Goal: Task Accomplishment & Management: Manage account settings

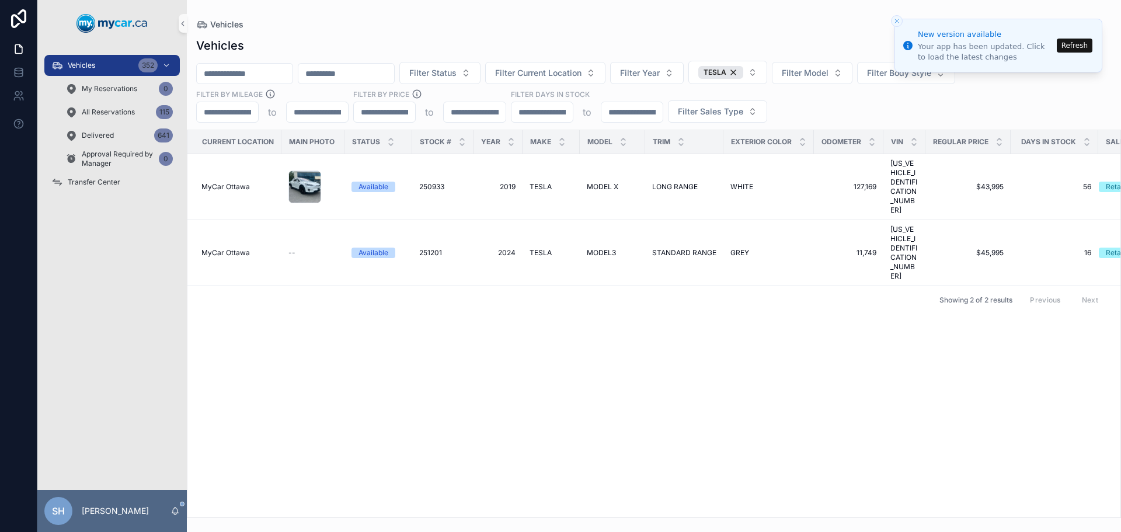
drag, startPoint x: 126, startPoint y: 67, endPoint x: 208, endPoint y: 69, distance: 81.8
click at [126, 67] on div "Vehicles 352" at bounding box center [111, 65] width 121 height 19
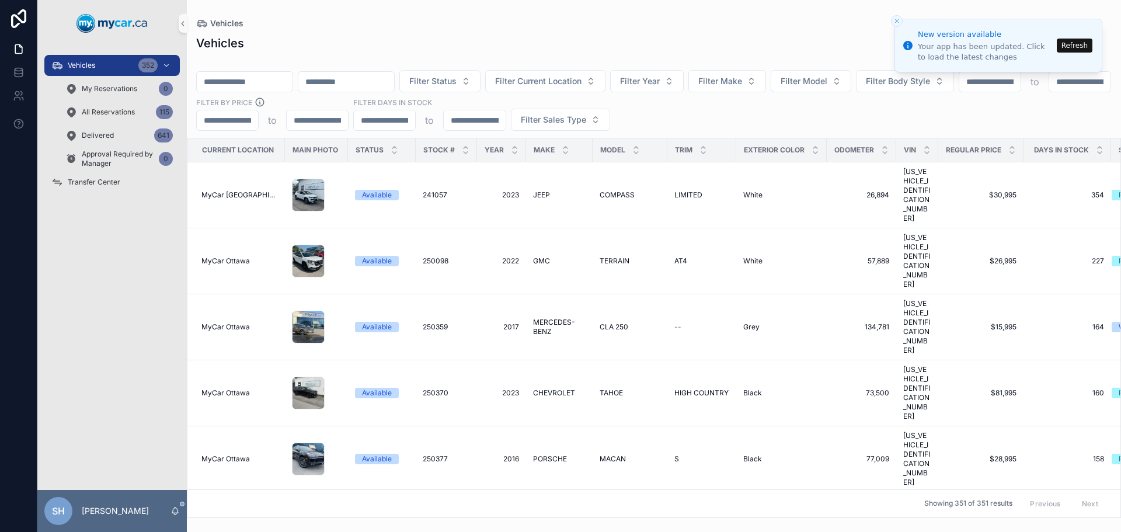
click at [1084, 44] on button "Refresh" at bounding box center [1075, 46] width 36 height 14
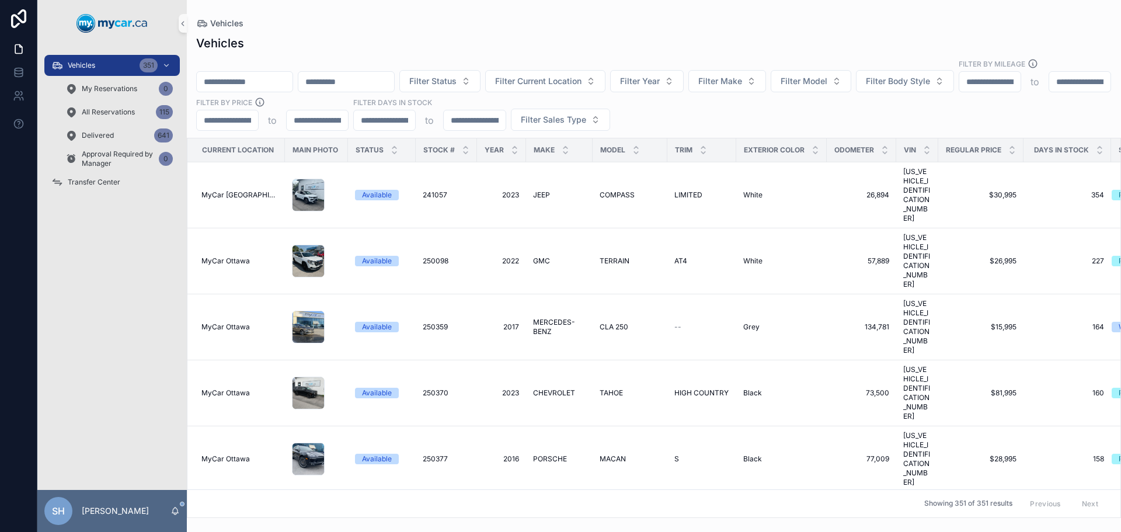
drag, startPoint x: 394, startPoint y: 61, endPoint x: 367, endPoint y: 74, distance: 30.1
paste input "**********"
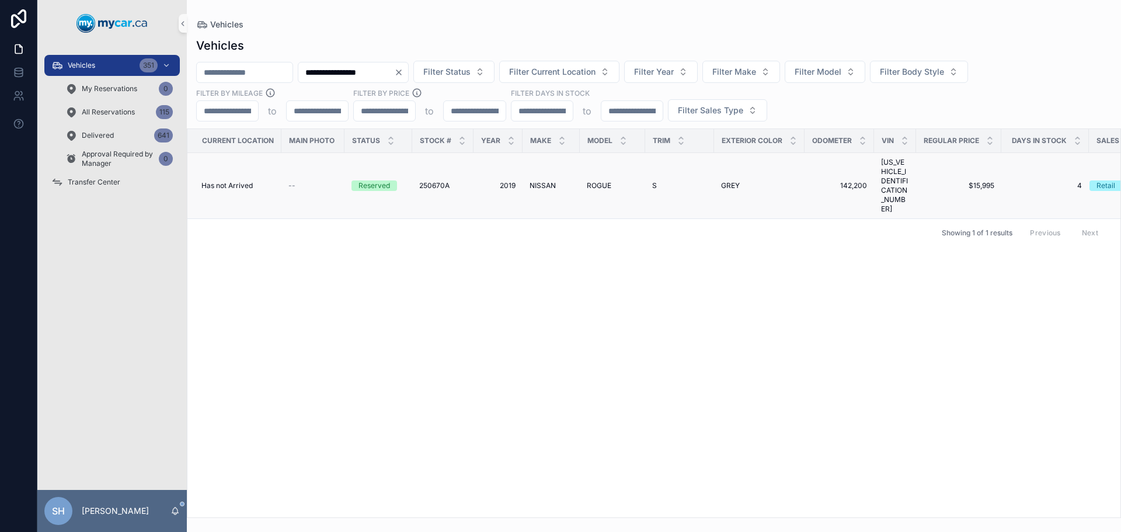
type input "**********"
click at [542, 181] on span "NISSAN" at bounding box center [543, 185] width 26 height 9
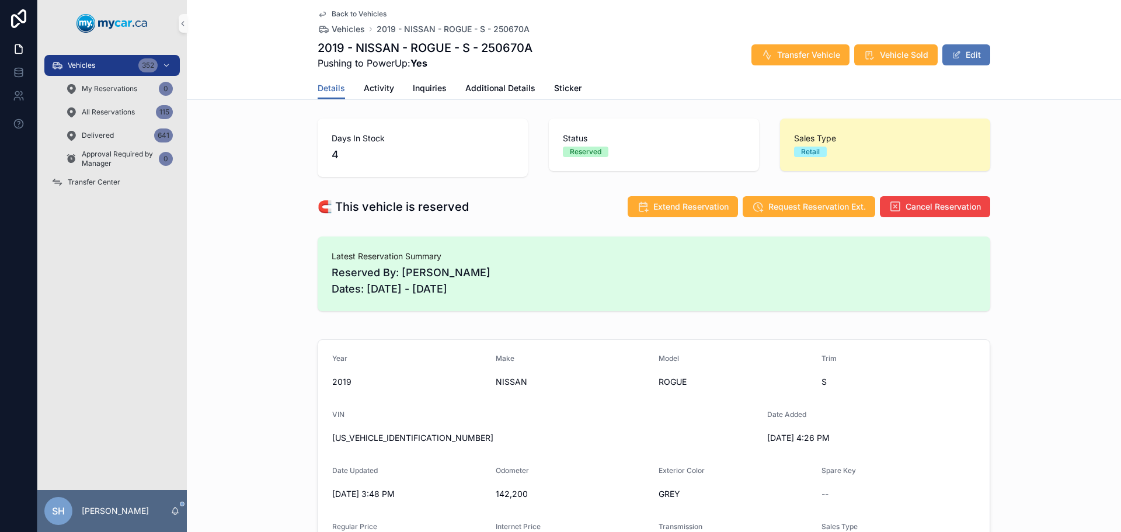
click at [959, 51] on button "Edit" at bounding box center [966, 54] width 48 height 21
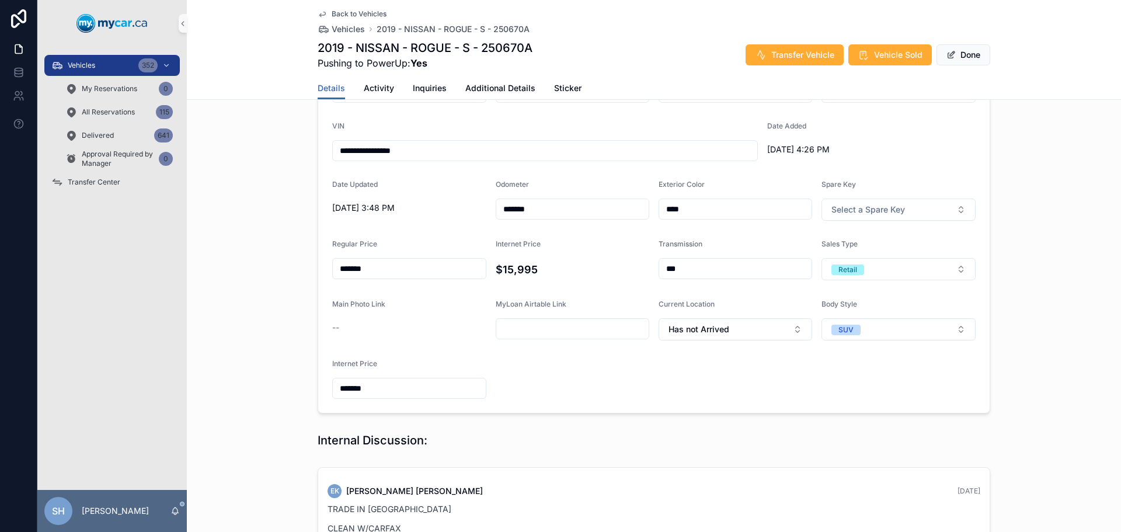
scroll to position [292, 0]
click at [720, 330] on span "Has not Arrived" at bounding box center [698, 328] width 61 height 12
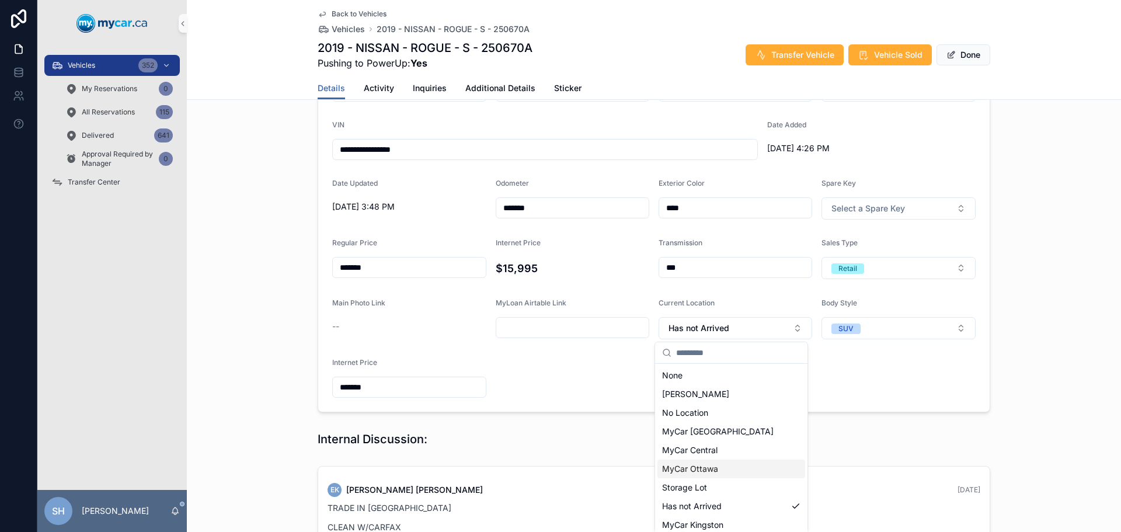
click at [716, 469] on span "MyCar Ottawa" at bounding box center [690, 469] width 56 height 12
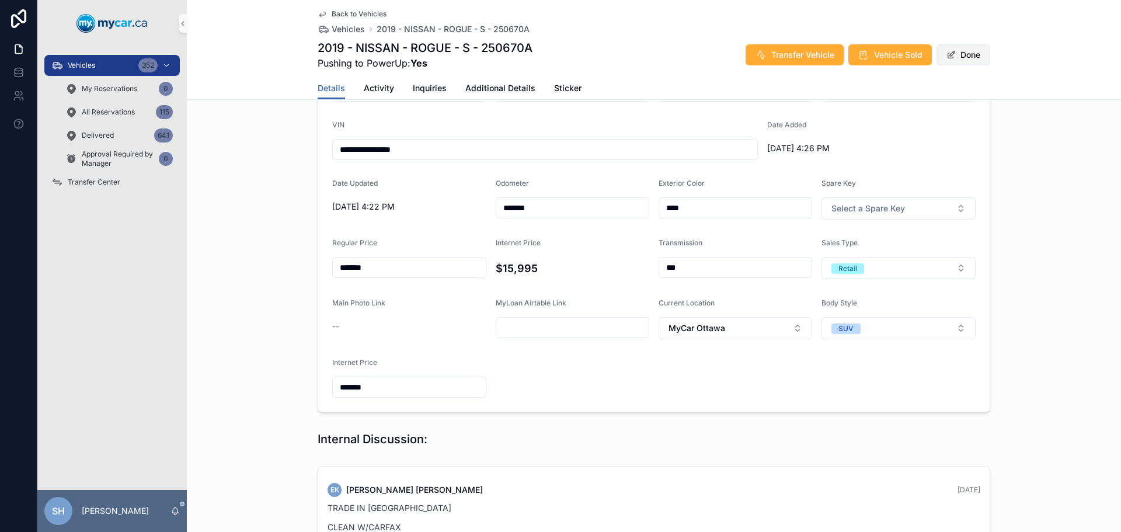
click at [964, 55] on button "Done" at bounding box center [963, 54] width 54 height 21
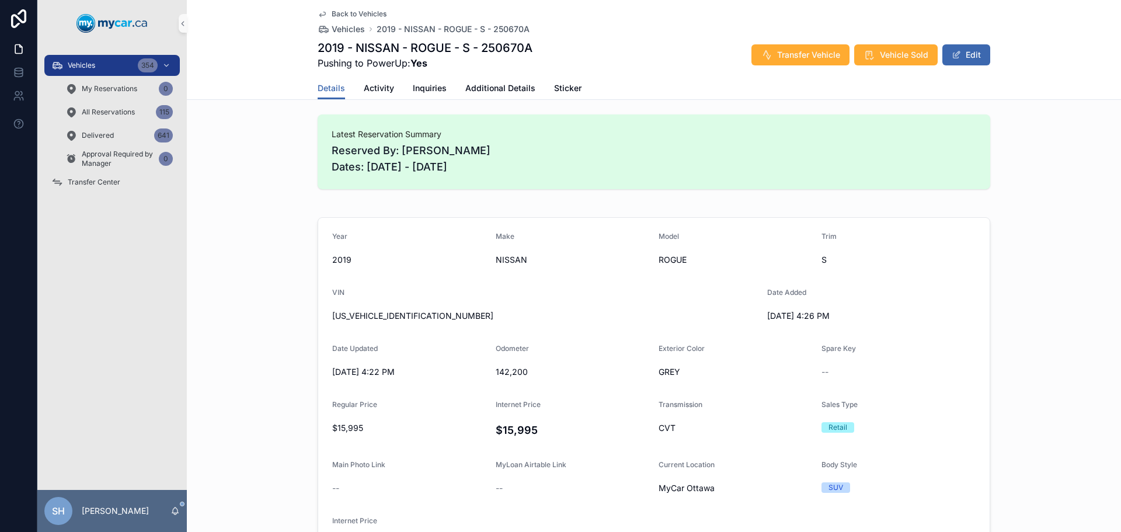
scroll to position [117, 0]
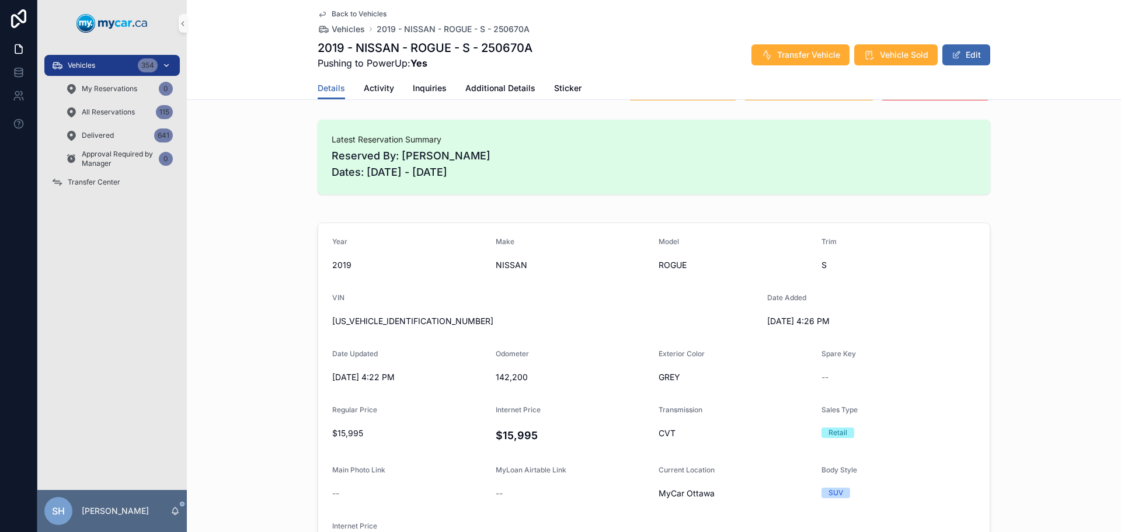
click at [109, 65] on div "Vehicles 354" at bounding box center [111, 65] width 121 height 19
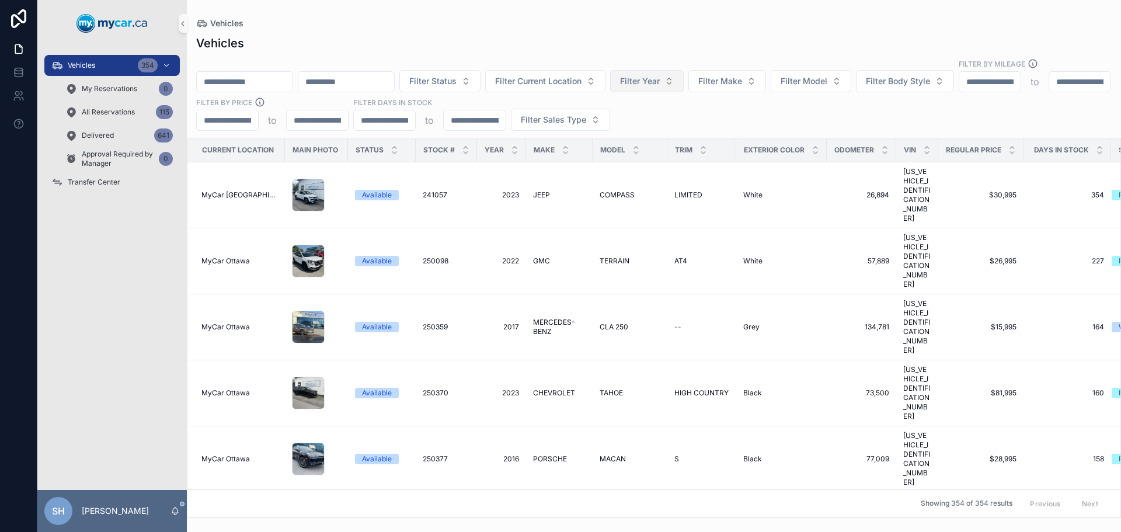
click at [660, 75] on span "Filter Year" at bounding box center [640, 81] width 40 height 12
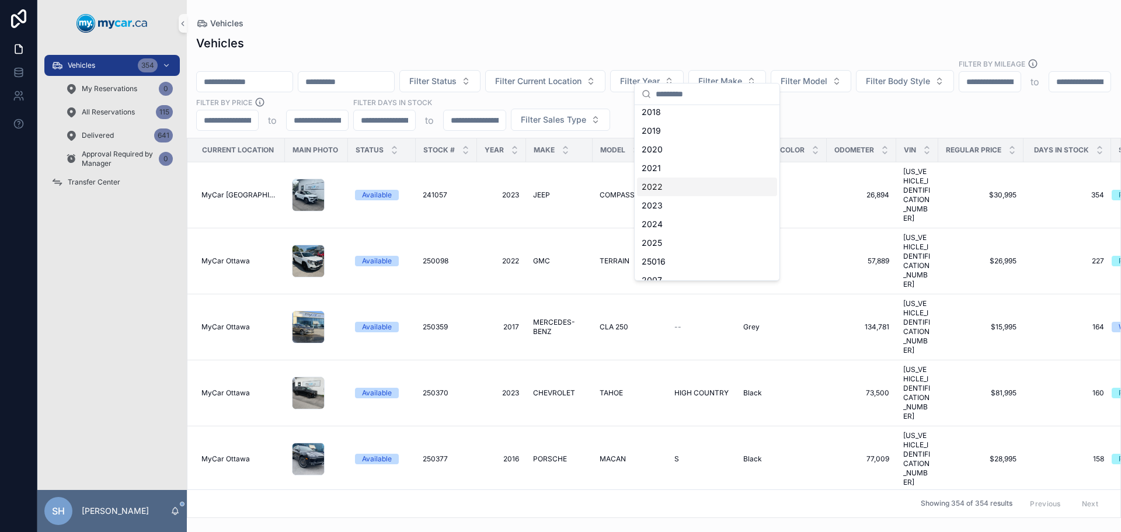
click at [661, 189] on div "2022" at bounding box center [707, 186] width 140 height 19
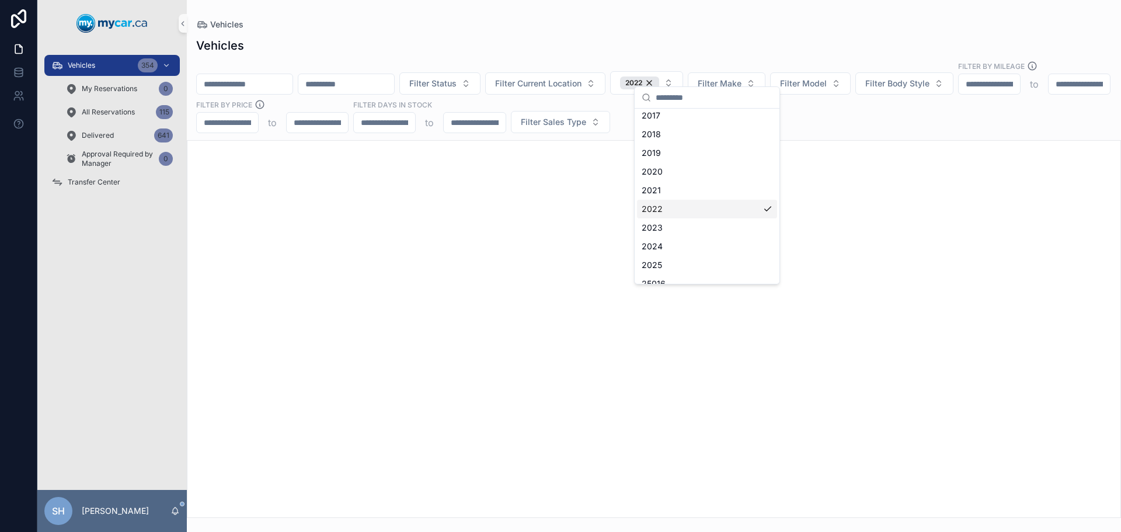
scroll to position [135, 0]
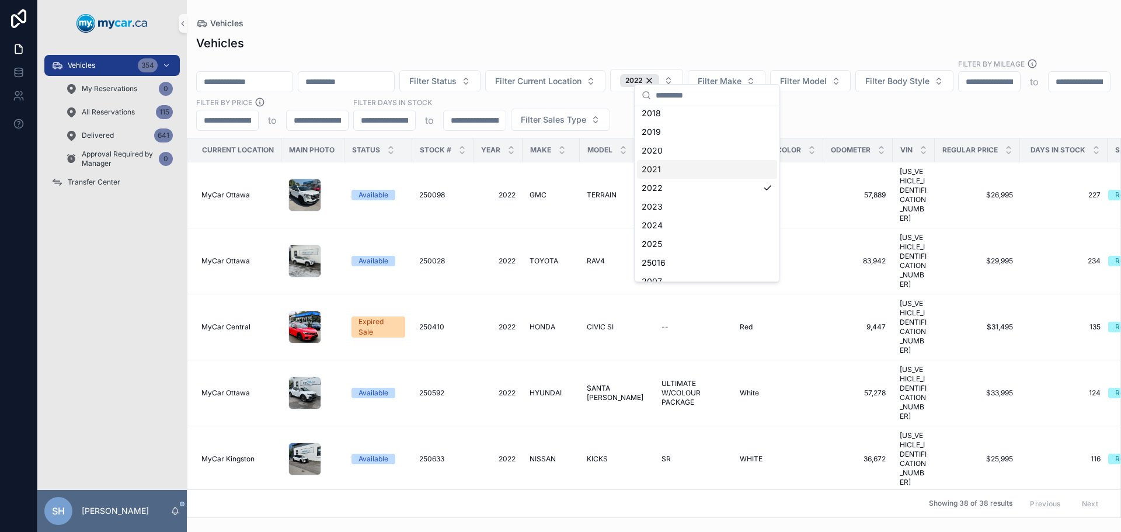
click at [652, 25] on div "Vehicles" at bounding box center [653, 23] width 915 height 9
click at [741, 75] on span "Filter Make" at bounding box center [720, 81] width 44 height 12
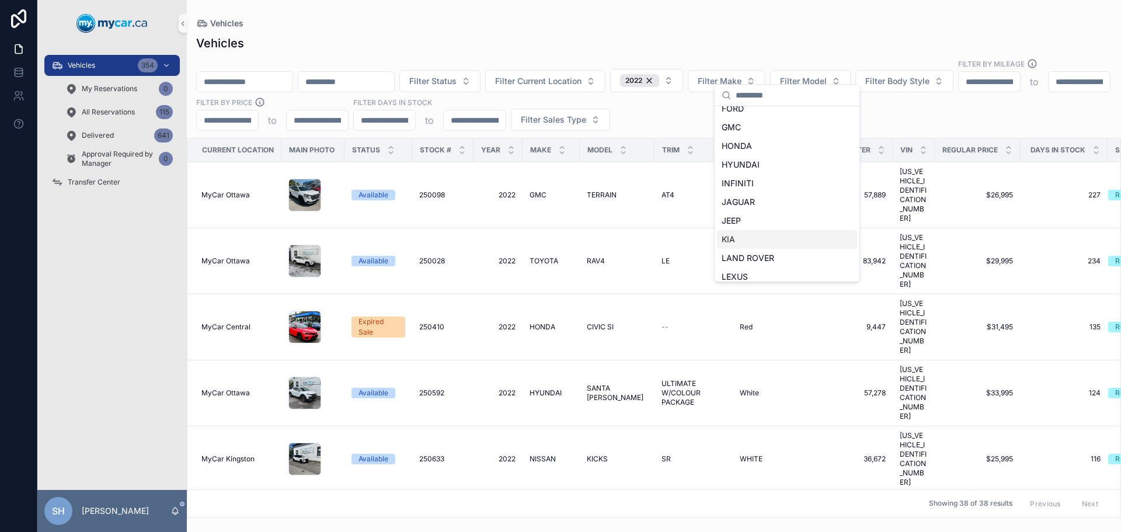
click at [748, 234] on div "KIA" at bounding box center [787, 239] width 140 height 19
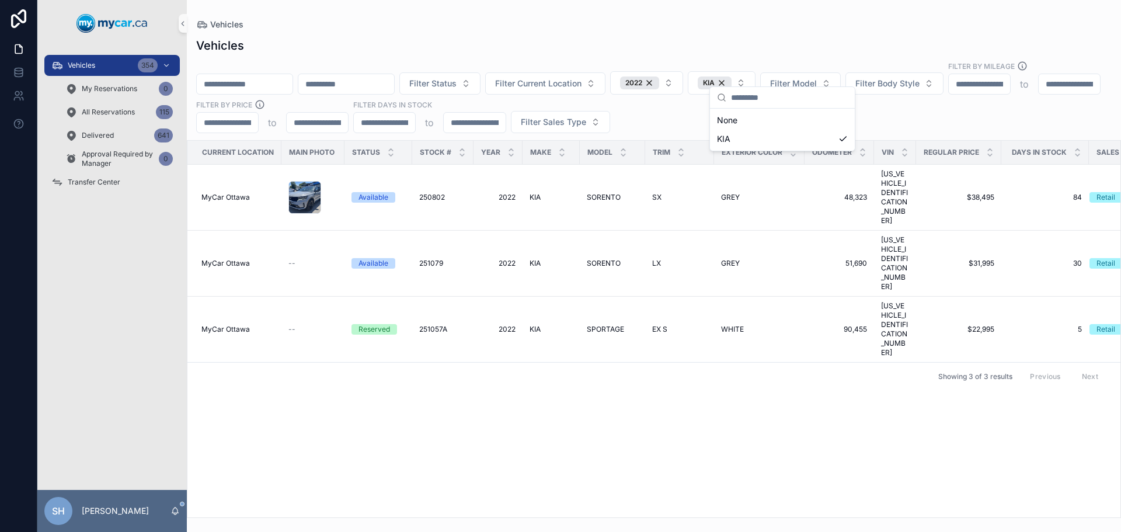
click at [774, 30] on div "Vehicles Filter Status Filter Current Location 2022 KIA Filter Model Filter Bod…" at bounding box center [654, 273] width 934 height 487
click at [434, 325] on span "251057A" at bounding box center [433, 329] width 28 height 9
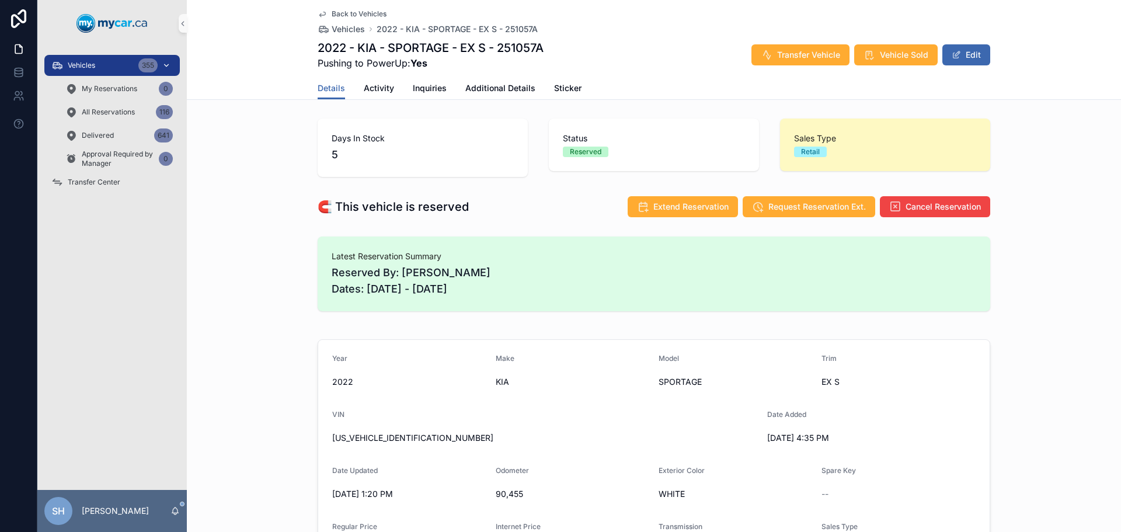
click at [101, 67] on div "Vehicles 355" at bounding box center [111, 65] width 121 height 19
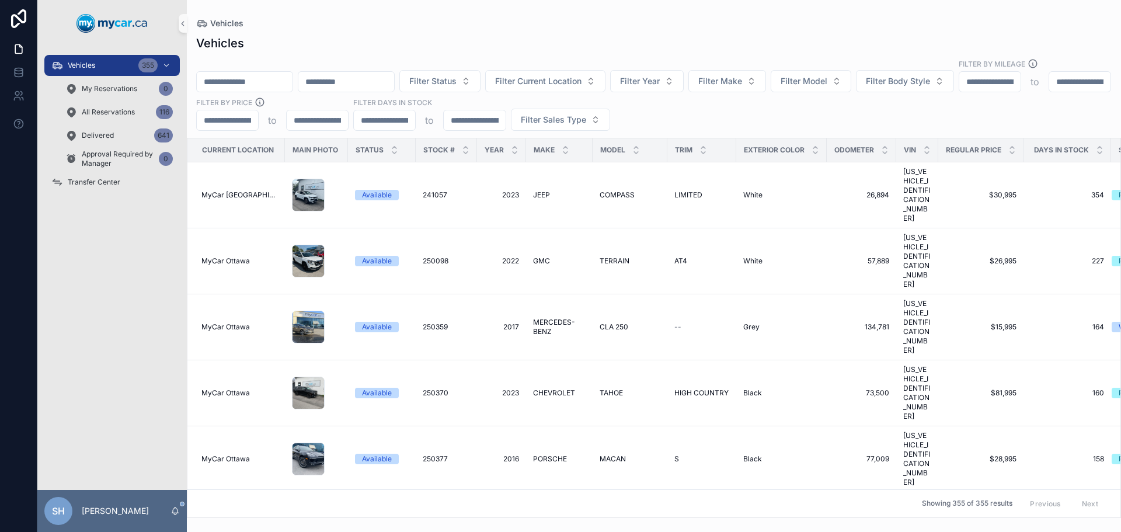
click at [266, 74] on input "scrollable content" at bounding box center [245, 82] width 96 height 16
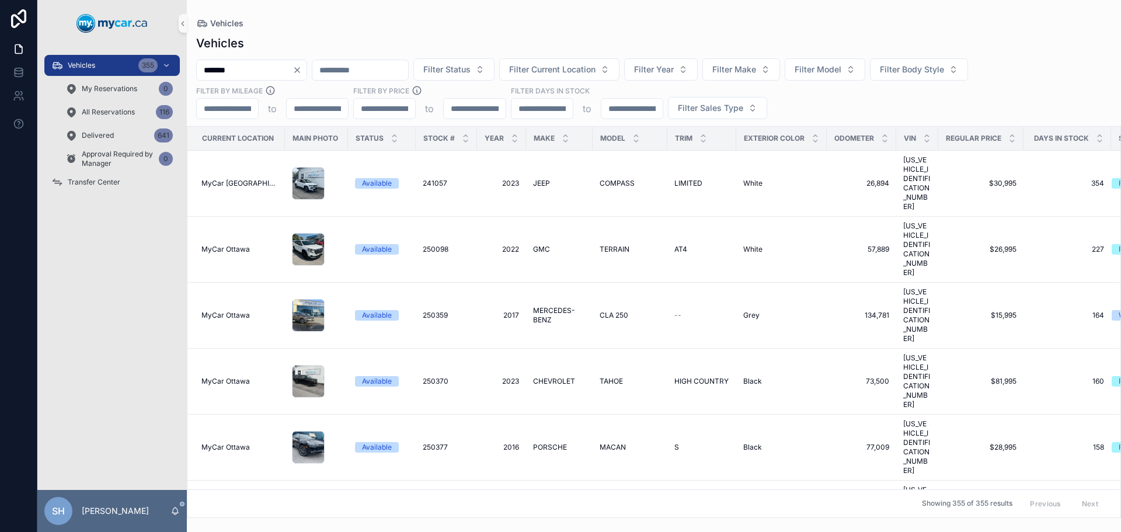
type input "*******"
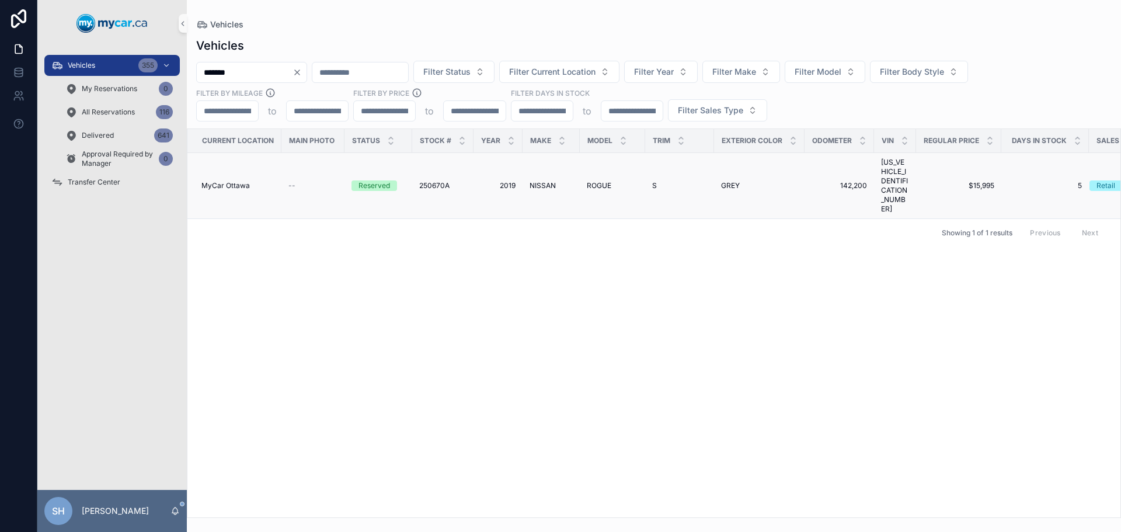
click at [551, 181] on span "NISSAN" at bounding box center [543, 185] width 26 height 9
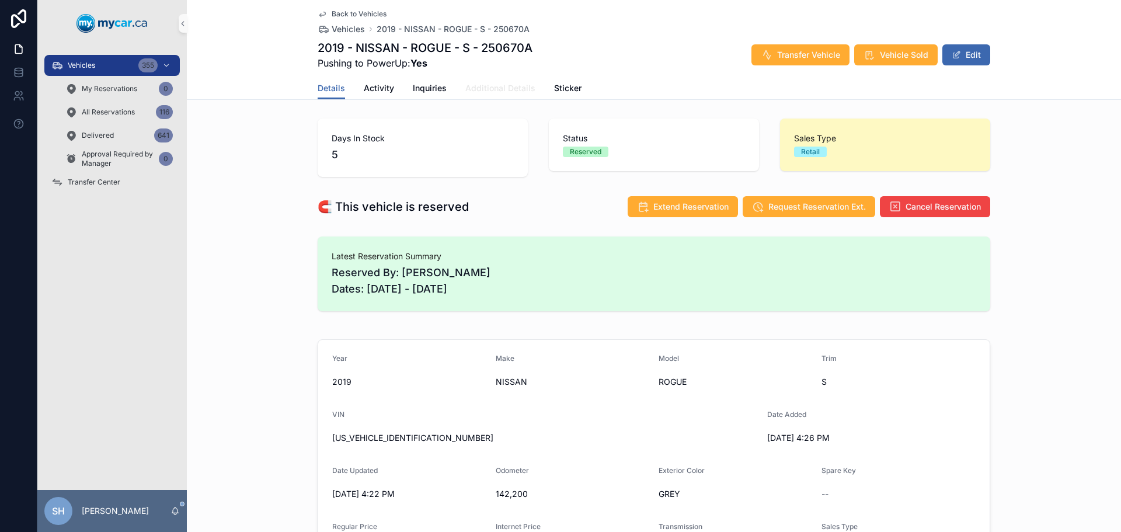
click at [495, 90] on span "Additional Details" at bounding box center [500, 88] width 70 height 12
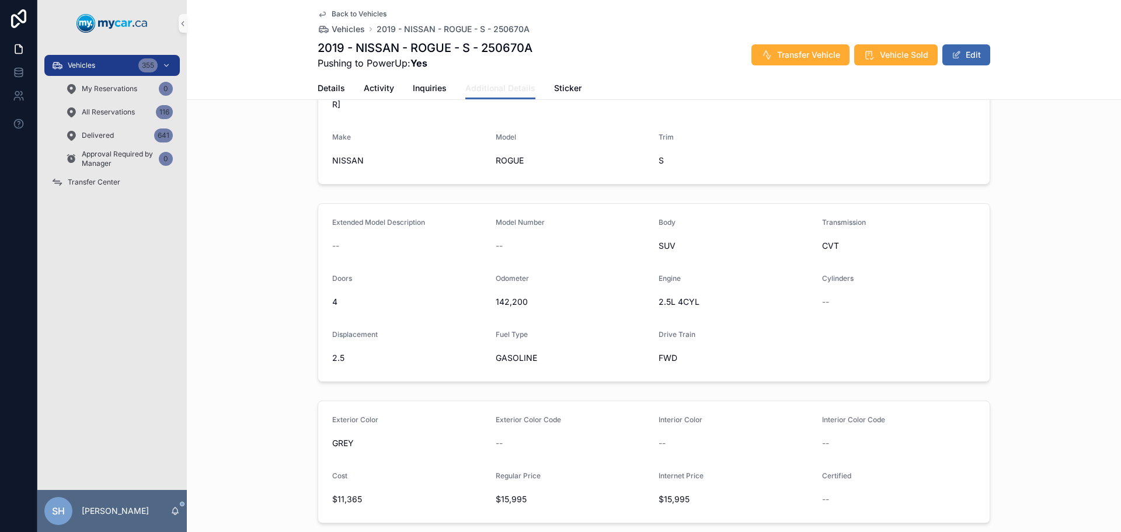
scroll to position [117, 0]
click at [114, 72] on div "Vehicles 356" at bounding box center [111, 65] width 121 height 19
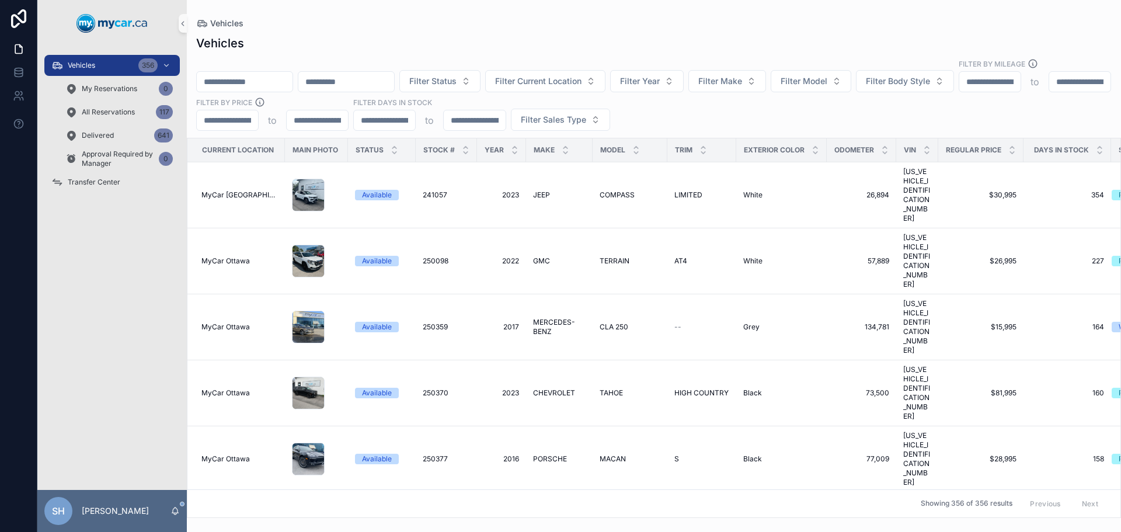
click at [273, 74] on input "scrollable content" at bounding box center [245, 82] width 96 height 16
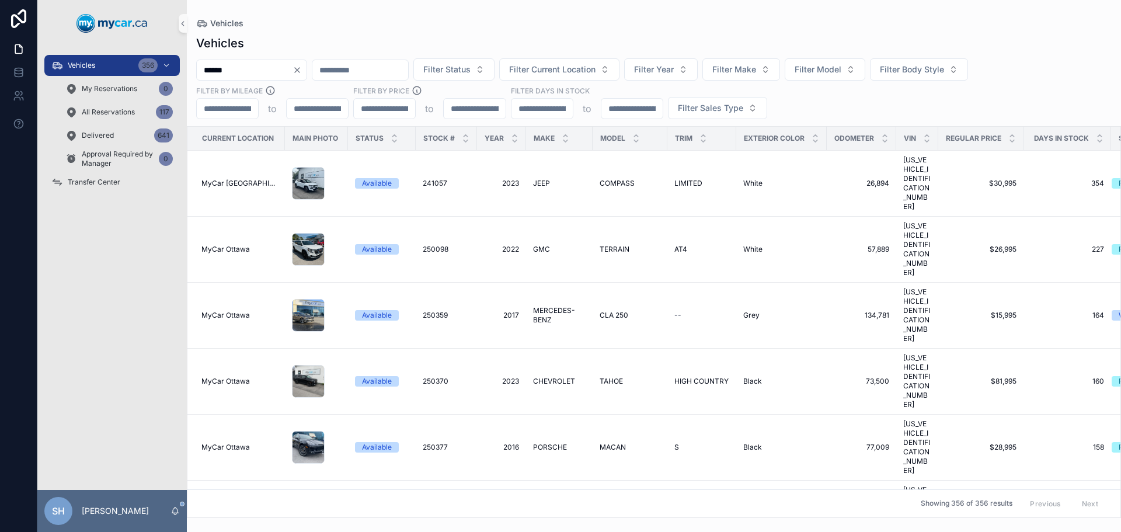
type input "******"
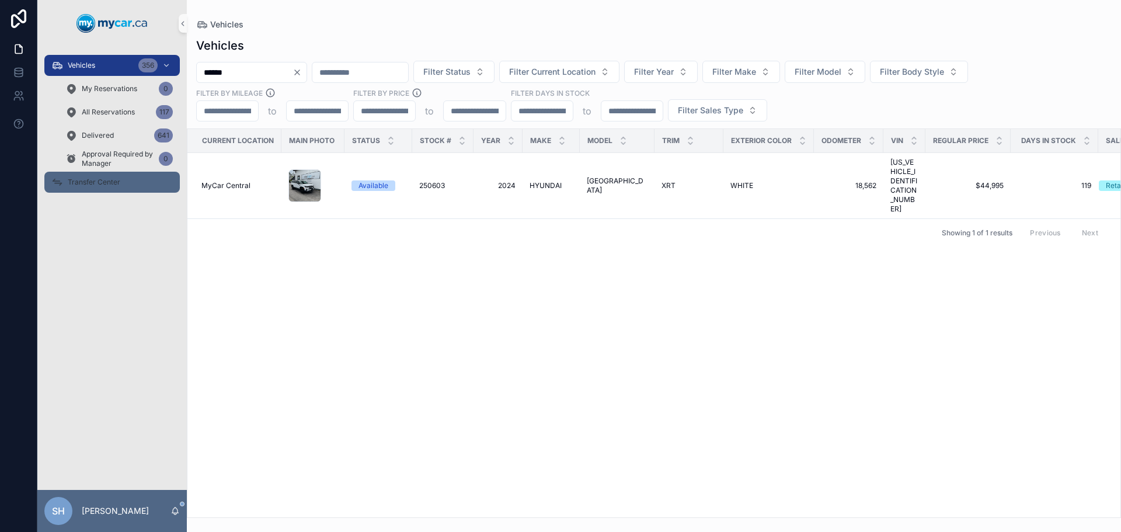
click at [97, 182] on span "Transfer Center" at bounding box center [94, 181] width 53 height 9
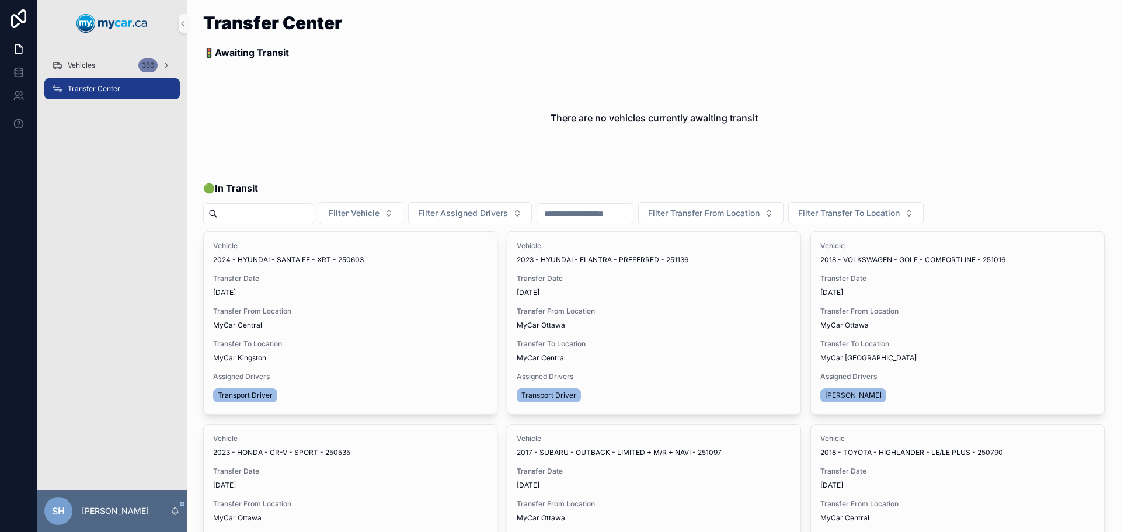
scroll to position [58, 0]
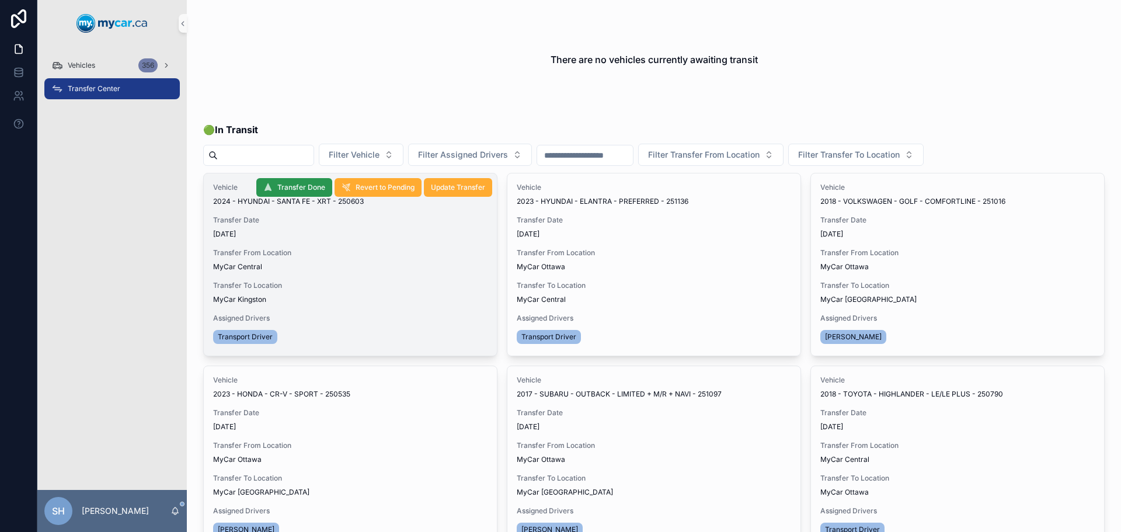
click at [292, 185] on span "Transfer Done" at bounding box center [301, 187] width 48 height 9
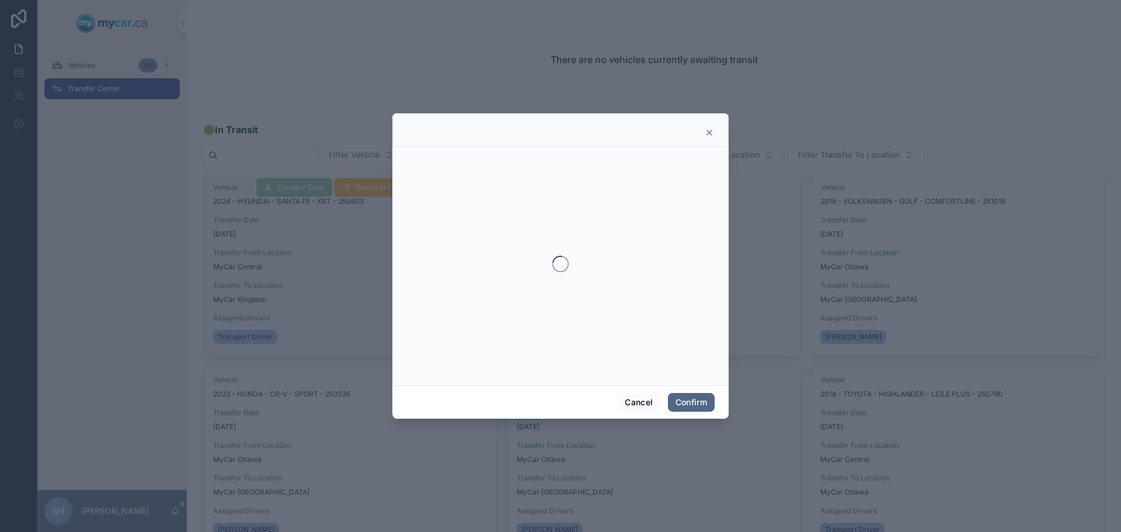
click at [694, 402] on button "Confirm" at bounding box center [691, 402] width 47 height 19
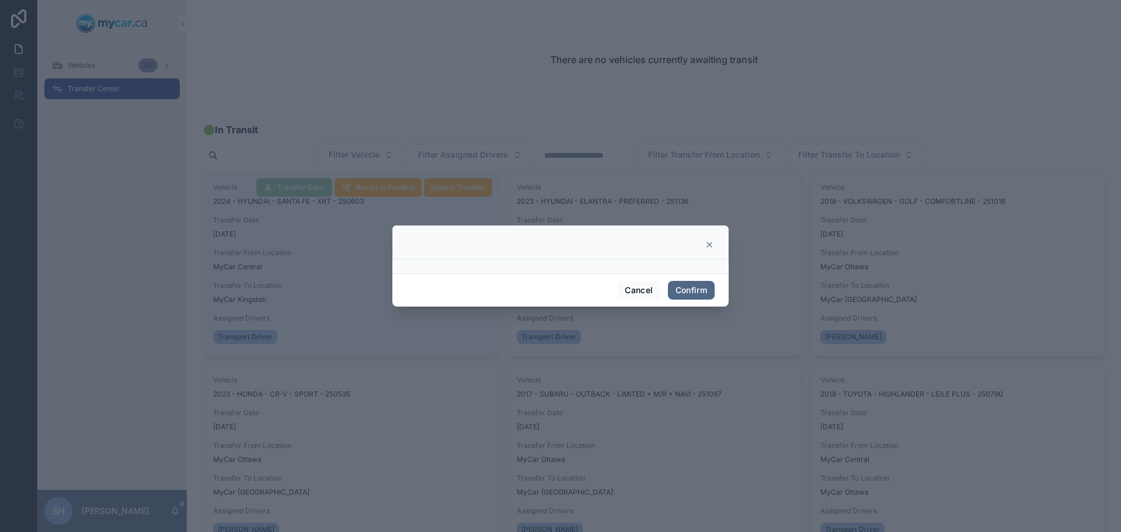
click at [696, 290] on button "Confirm" at bounding box center [691, 290] width 47 height 19
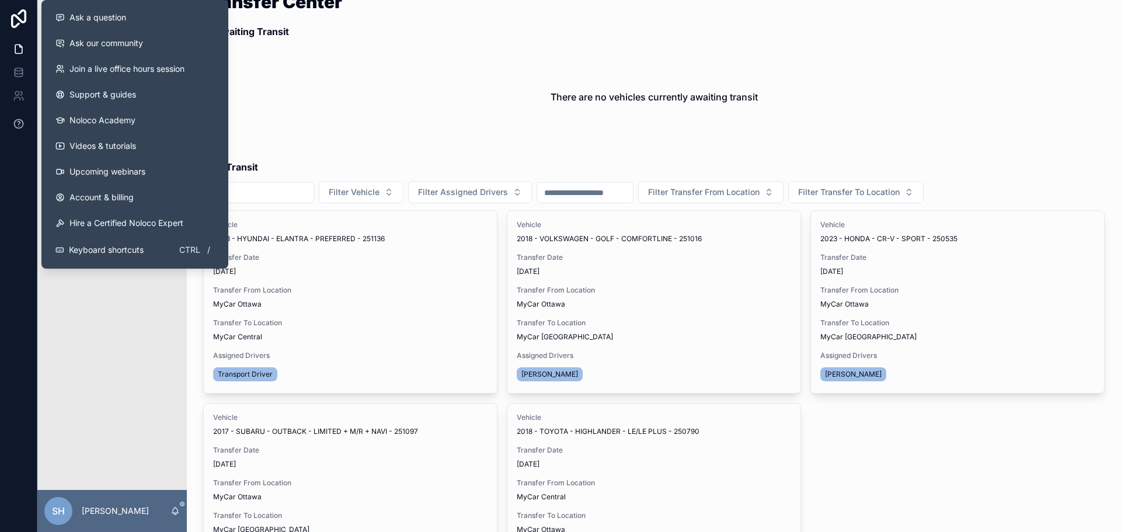
scroll to position [0, 0]
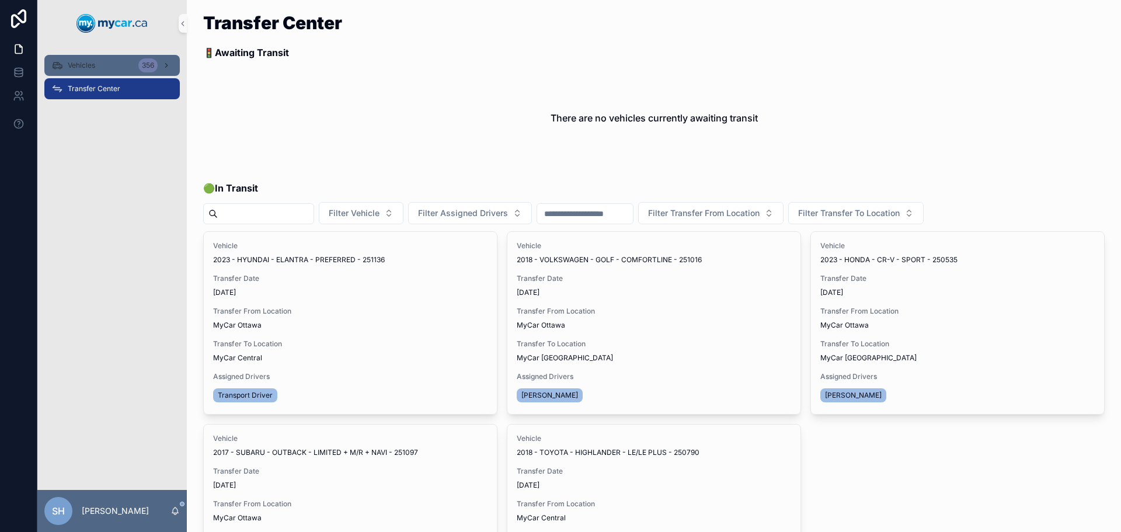
click at [76, 67] on span "Vehicles" at bounding box center [81, 65] width 27 height 9
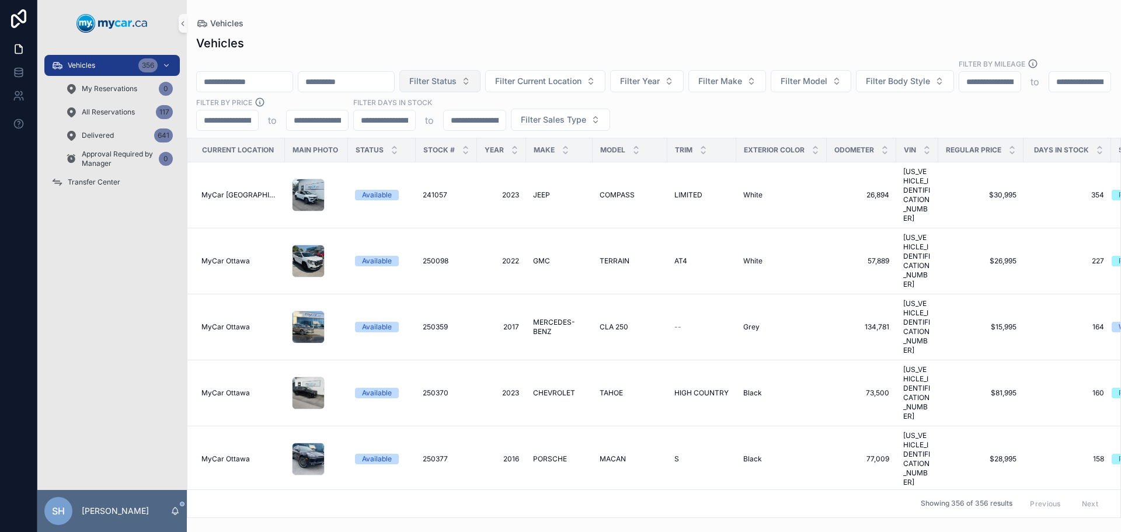
click at [457, 75] on span "Filter Status" at bounding box center [432, 81] width 47 height 12
click at [471, 38] on div "Vehicles" at bounding box center [653, 43] width 915 height 16
click at [284, 74] on input "scrollable content" at bounding box center [245, 82] width 96 height 16
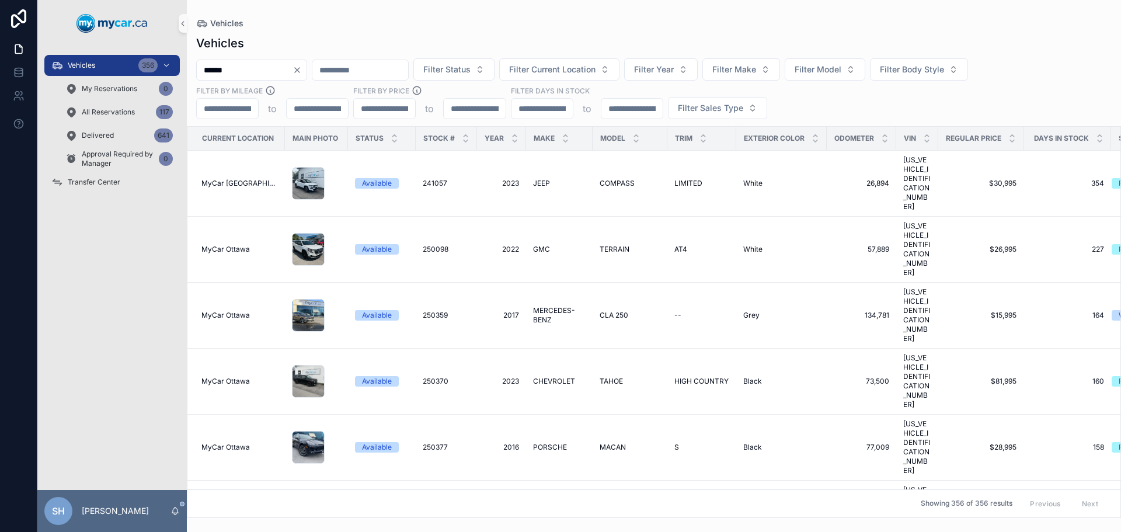
type input "******"
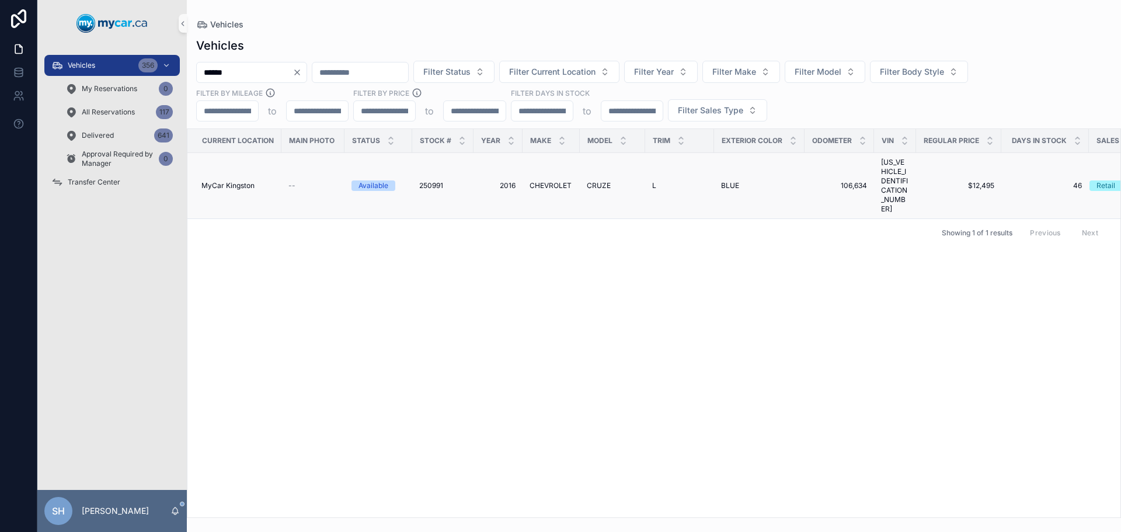
click at [512, 181] on span "2016" at bounding box center [497, 185] width 35 height 9
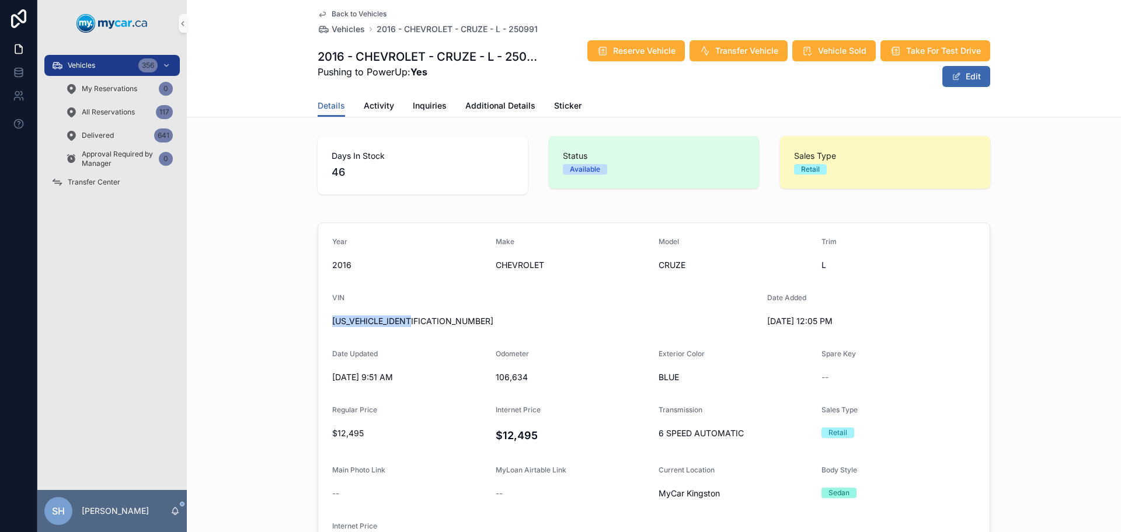
drag, startPoint x: 417, startPoint y: 324, endPoint x: 321, endPoint y: 333, distance: 96.8
click at [321, 333] on form "Year [DATE] Make CHEVROLET Model CRUZE Trim L VIN [US_VEHICLE_IDENTIFICATION_NU…" at bounding box center [653, 398] width 671 height 350
copy span "[US_VEHICLE_IDENTIFICATION_NUMBER]"
click at [971, 78] on button "Edit" at bounding box center [966, 76] width 48 height 21
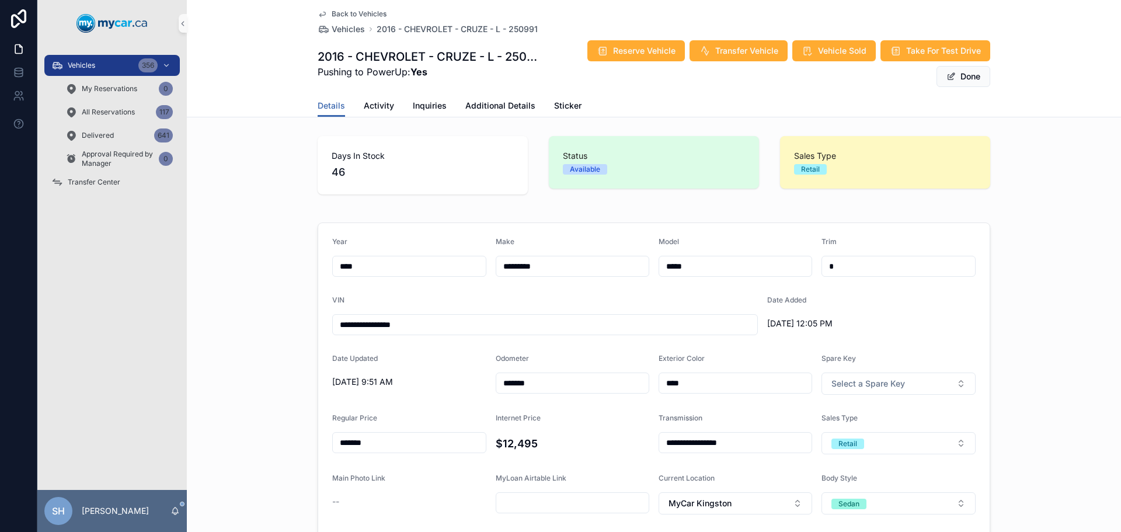
scroll to position [58, 0]
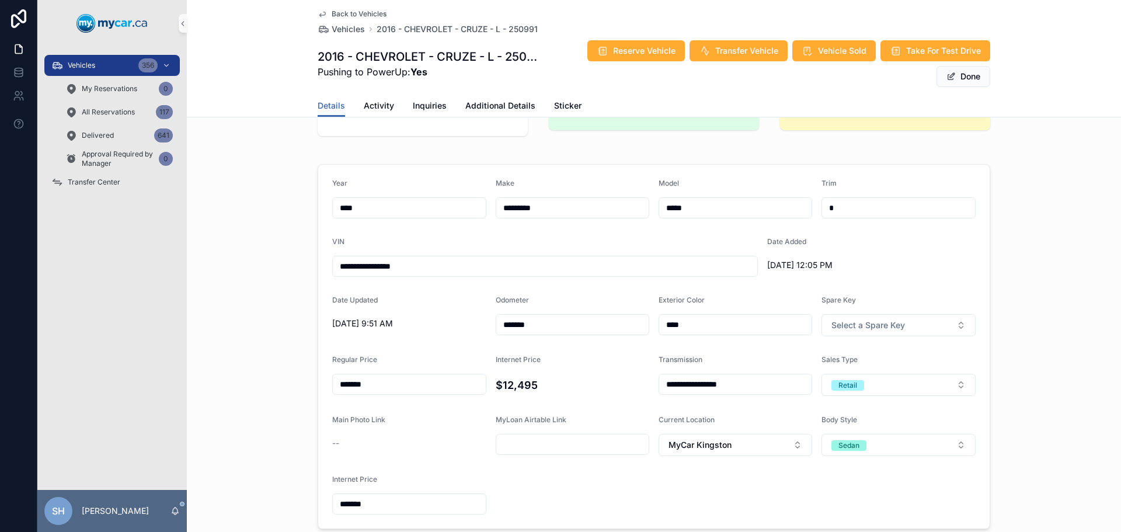
drag, startPoint x: 838, startPoint y: 212, endPoint x: 779, endPoint y: 219, distance: 58.8
click at [776, 223] on form "**********" at bounding box center [653, 347] width 671 height 364
type input "*"
type input "*******"
click at [1083, 176] on div "**********" at bounding box center [654, 346] width 934 height 374
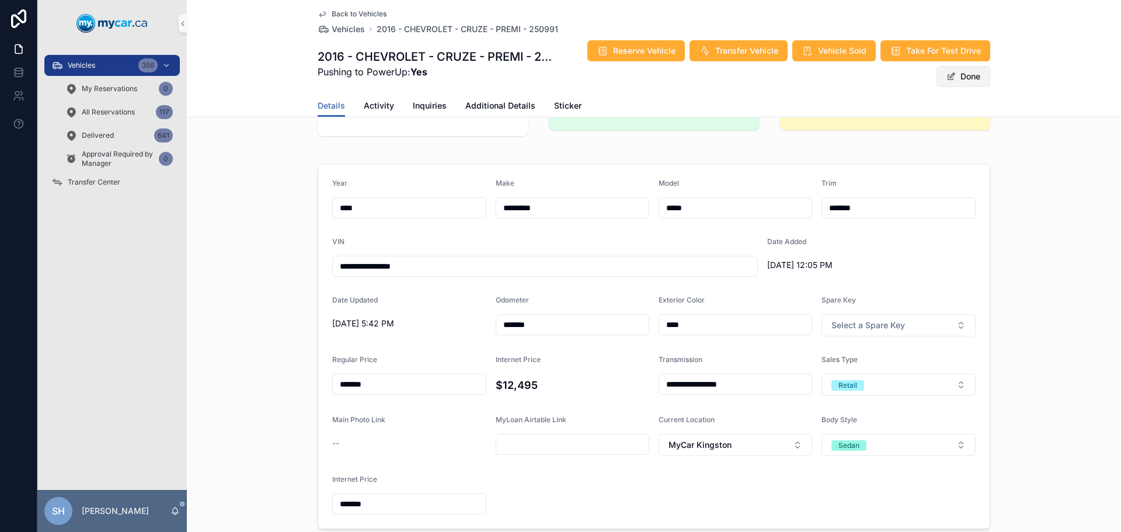
click at [973, 71] on button "Done" at bounding box center [963, 76] width 54 height 21
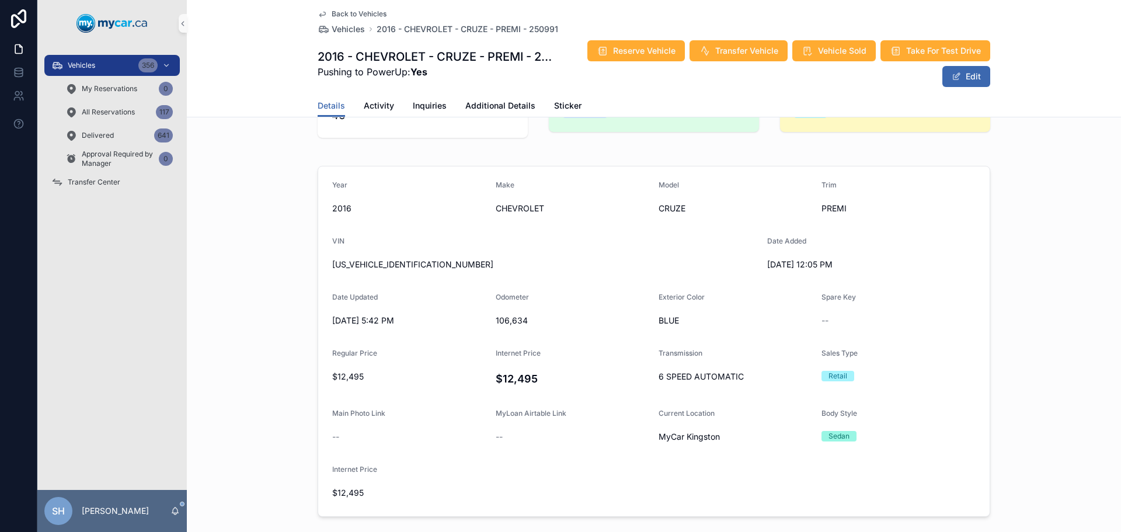
scroll to position [0, 0]
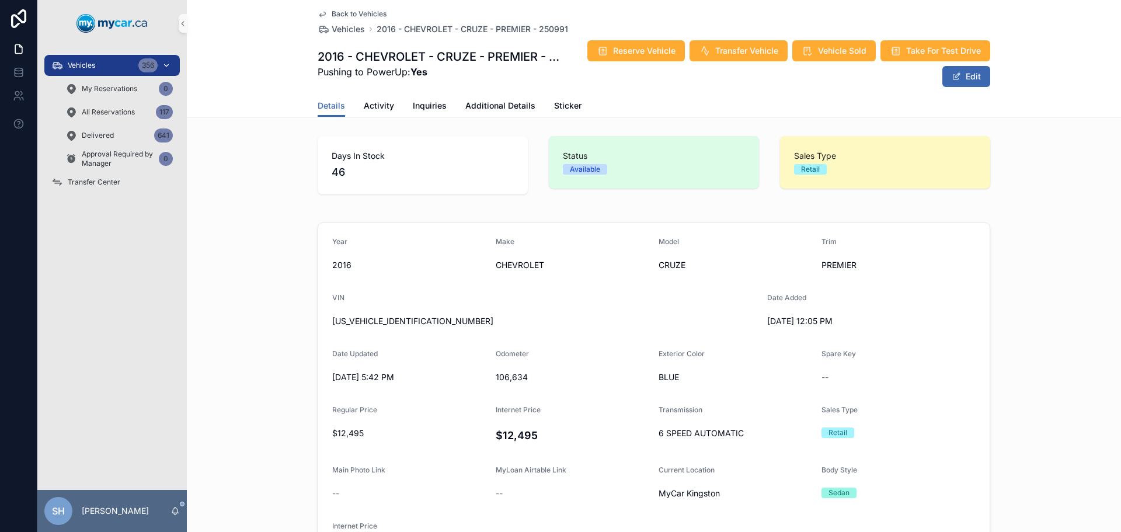
click at [113, 66] on div "Vehicles 356" at bounding box center [111, 65] width 121 height 19
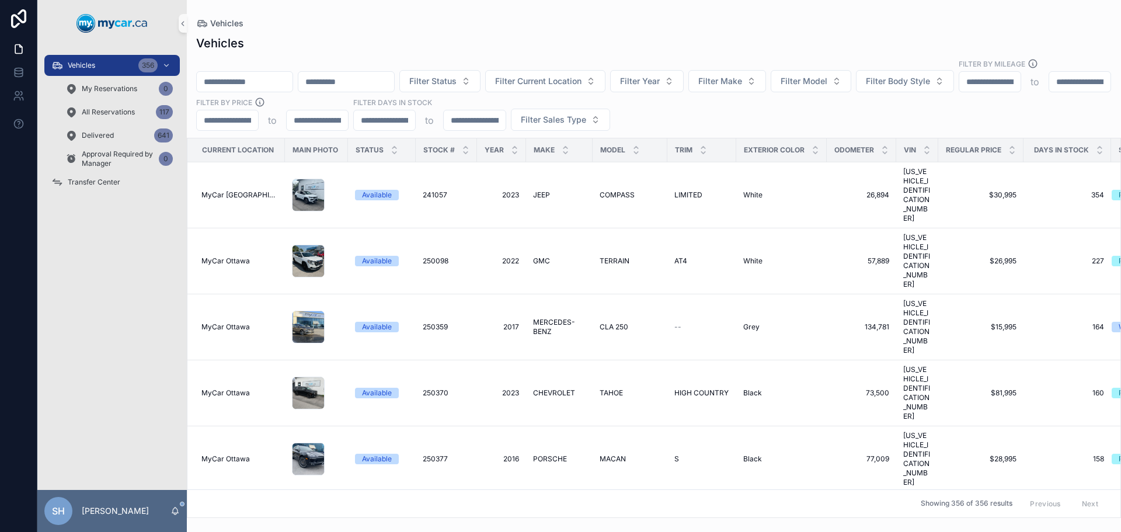
click at [448, 23] on div "Vehicles" at bounding box center [653, 23] width 915 height 9
click at [101, 184] on span "Transfer Center" at bounding box center [94, 181] width 53 height 9
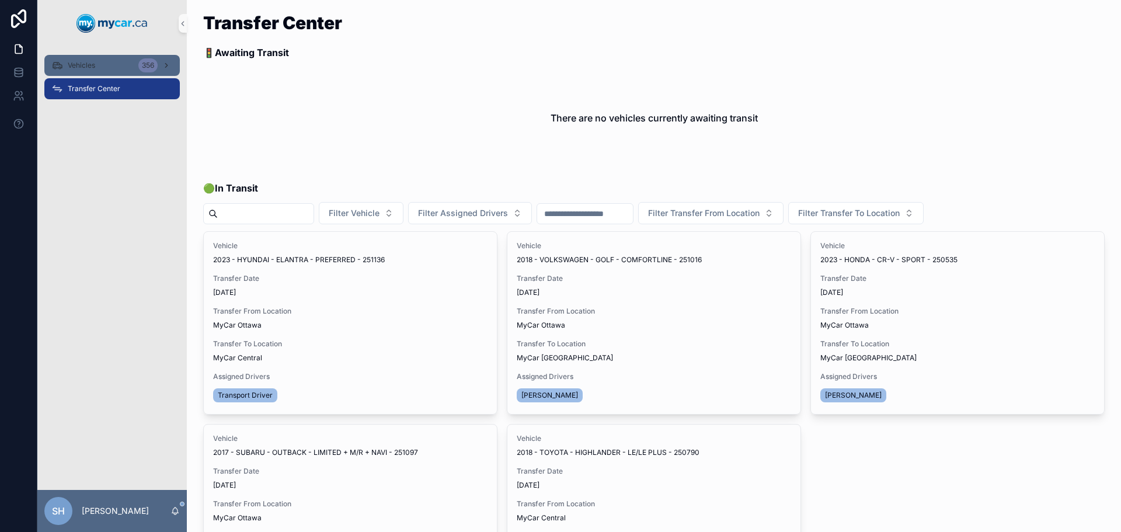
click at [84, 68] on span "Vehicles" at bounding box center [81, 65] width 27 height 9
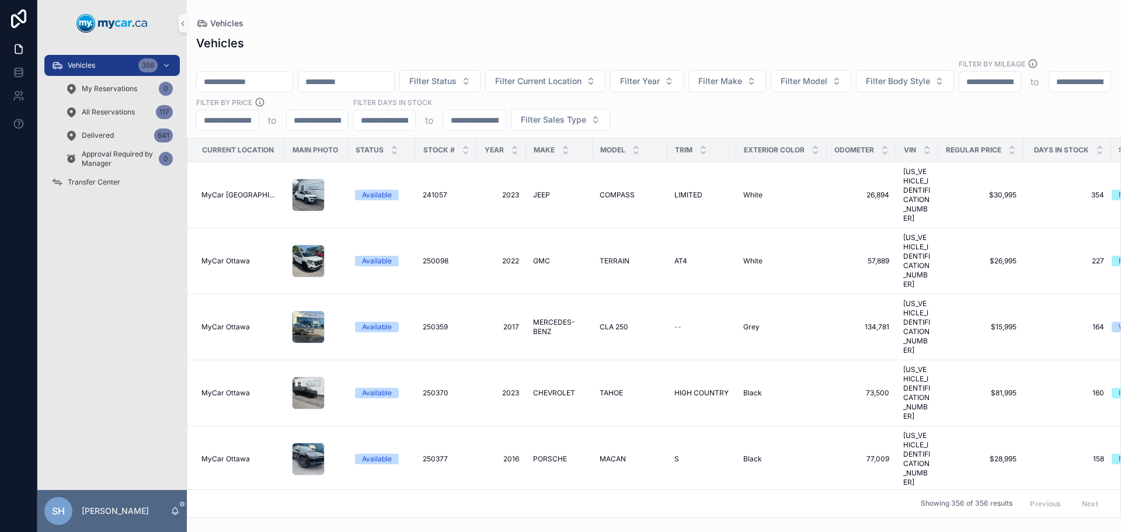
click at [247, 74] on input "scrollable content" at bounding box center [245, 82] width 96 height 16
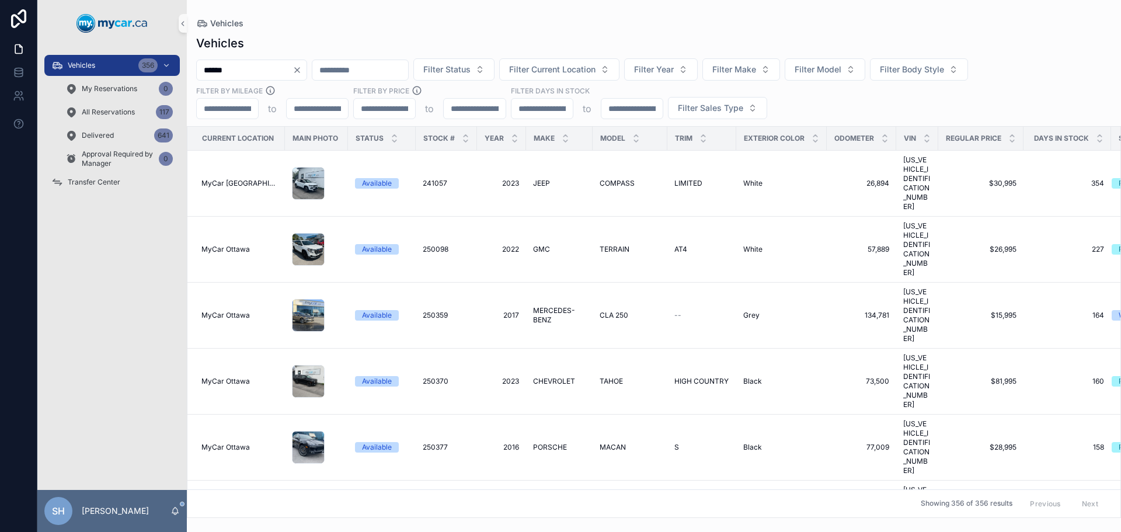
type input "******"
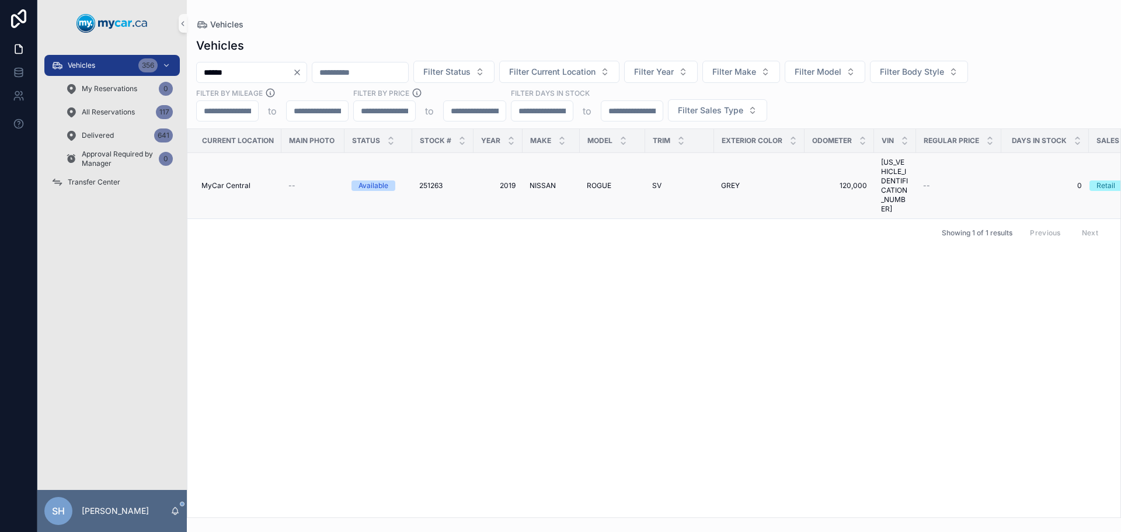
click at [545, 181] on span "NISSAN" at bounding box center [543, 185] width 26 height 9
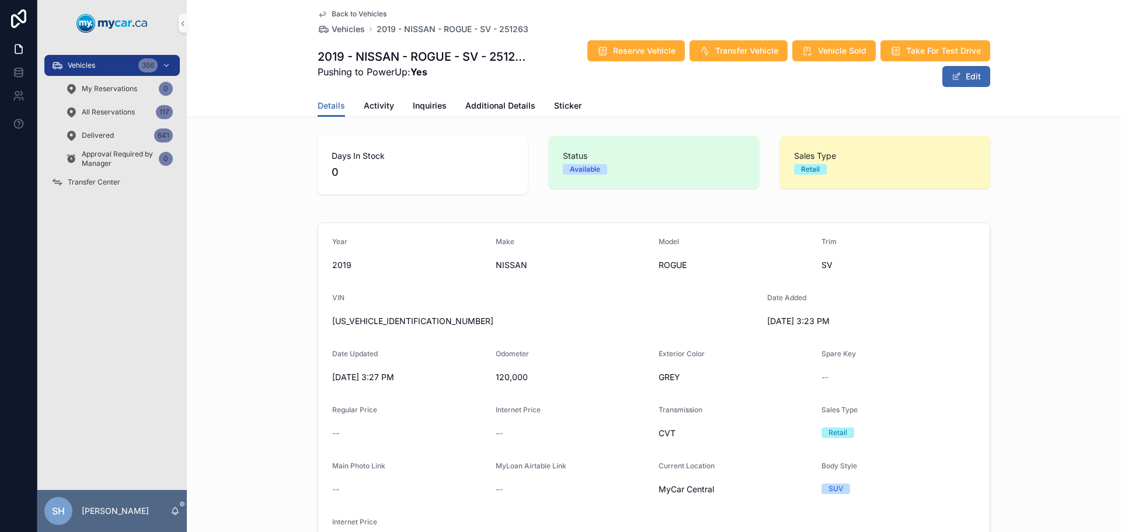
click at [655, 87] on div "Reserve Vehicle Transfer Vehicle Vehicle Sold Take For Test Drive Edit" at bounding box center [759, 64] width 462 height 48
drag, startPoint x: 104, startPoint y: 65, endPoint x: 161, endPoint y: 72, distance: 57.0
click at [104, 65] on div "Vehicles 356" at bounding box center [111, 65] width 121 height 19
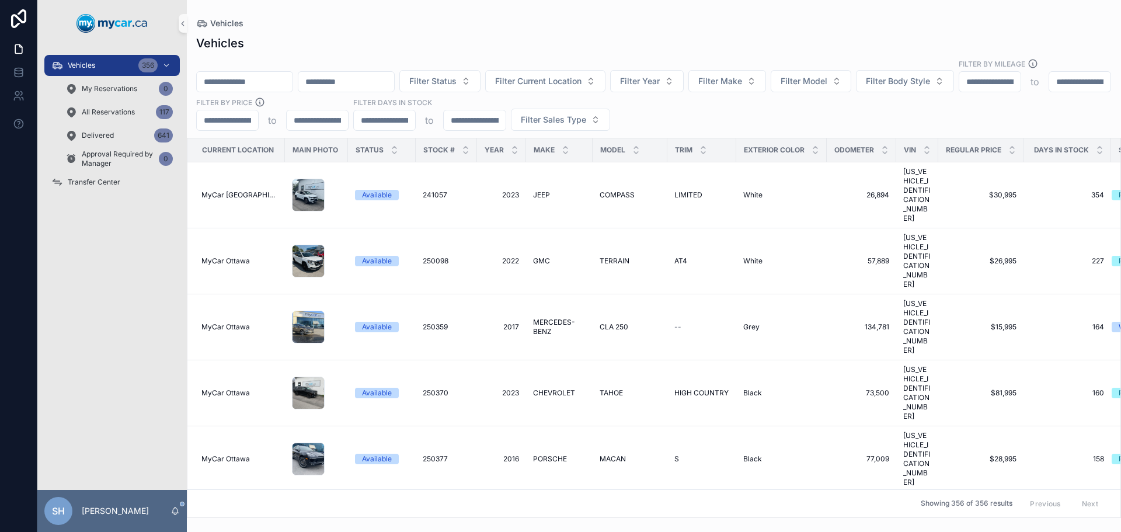
click at [260, 74] on input "scrollable content" at bounding box center [245, 82] width 96 height 16
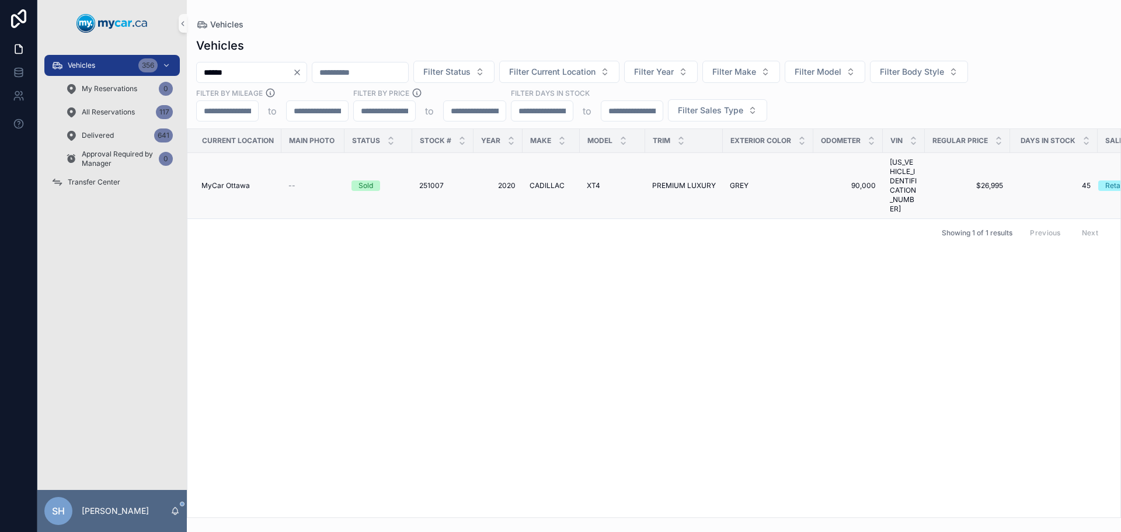
type input "******"
click at [544, 178] on td "CADILLAC CADILLAC" at bounding box center [551, 186] width 57 height 66
click at [548, 181] on span "CADILLAC" at bounding box center [547, 185] width 35 height 9
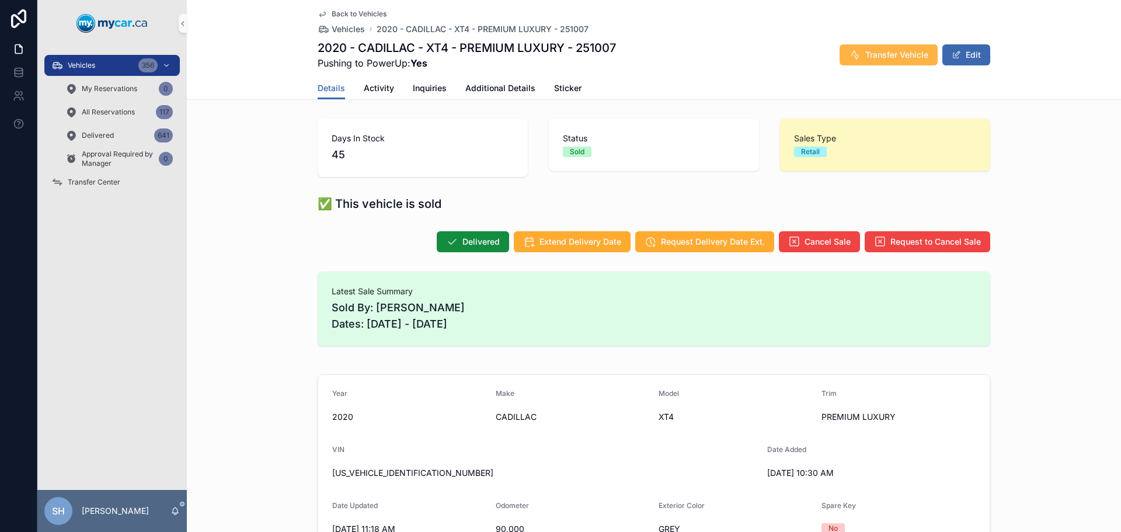
click at [852, 49] on icon "scrollable content" at bounding box center [855, 55] width 12 height 12
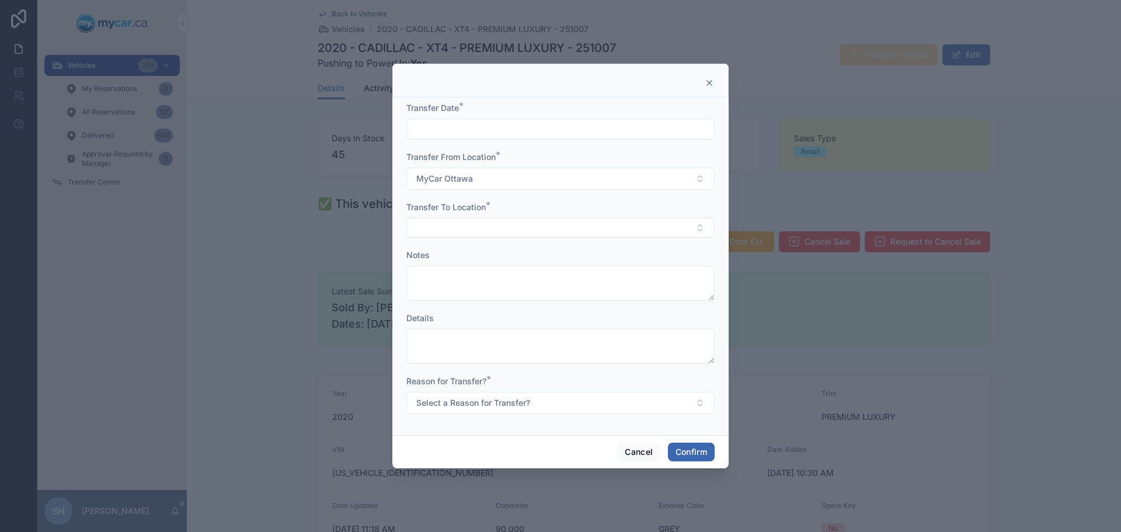
click at [443, 126] on input "text" at bounding box center [560, 129] width 307 height 16
click at [566, 154] on button "[DATE]" at bounding box center [561, 157] width 46 height 21
type input "********"
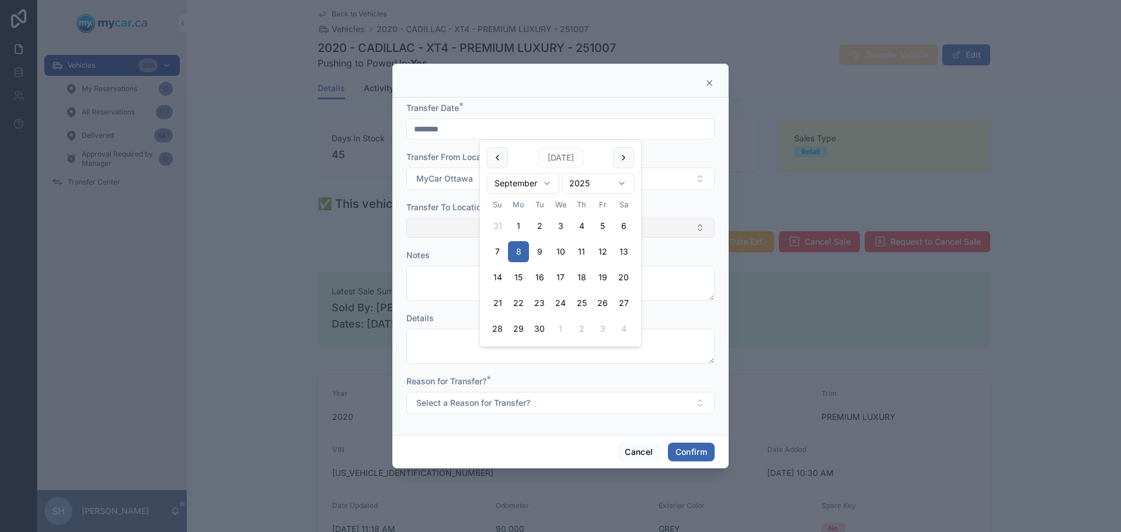
click at [440, 221] on button "Select Button" at bounding box center [560, 228] width 308 height 20
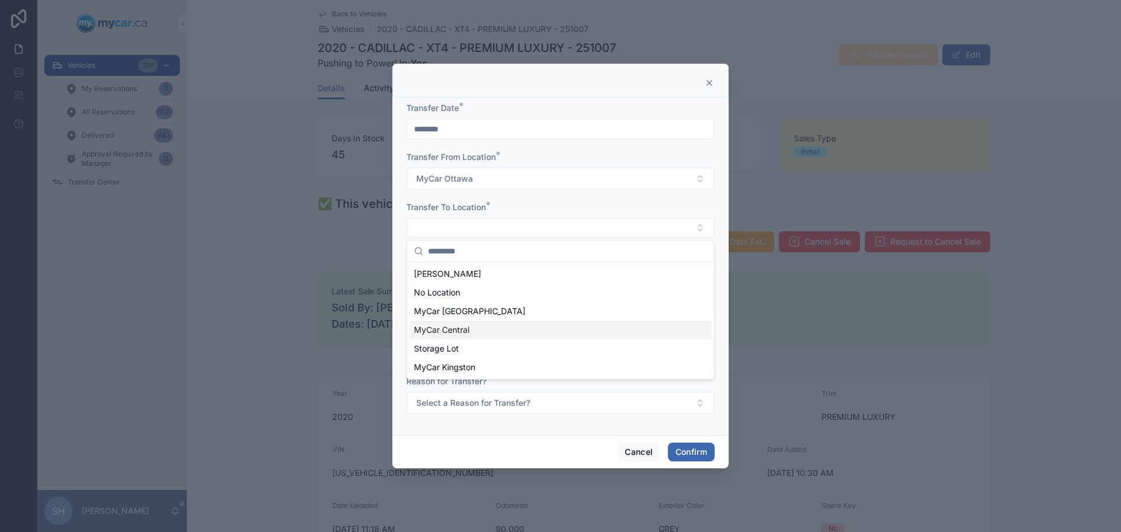
click at [465, 331] on span "MyCar Central" at bounding box center [441, 330] width 55 height 12
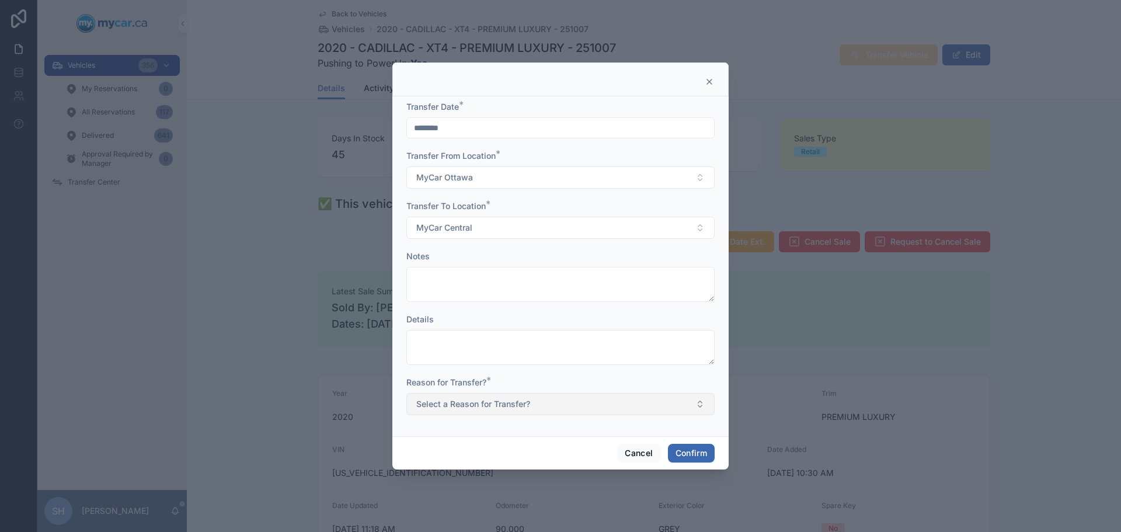
click at [492, 401] on span "Select a Reason for Transfer?" at bounding box center [473, 404] width 114 height 12
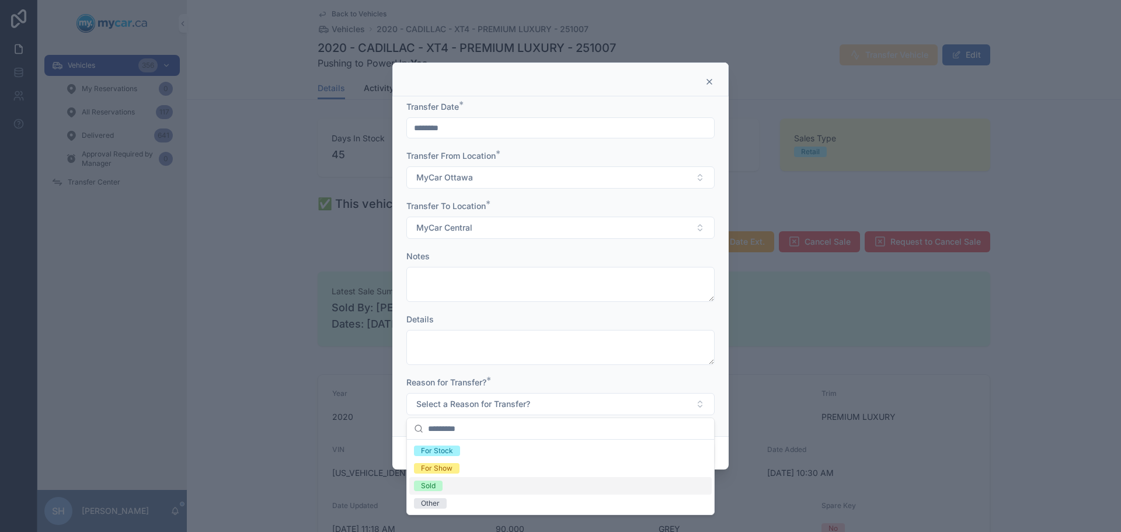
click at [440, 485] on span "Sold" at bounding box center [428, 485] width 29 height 11
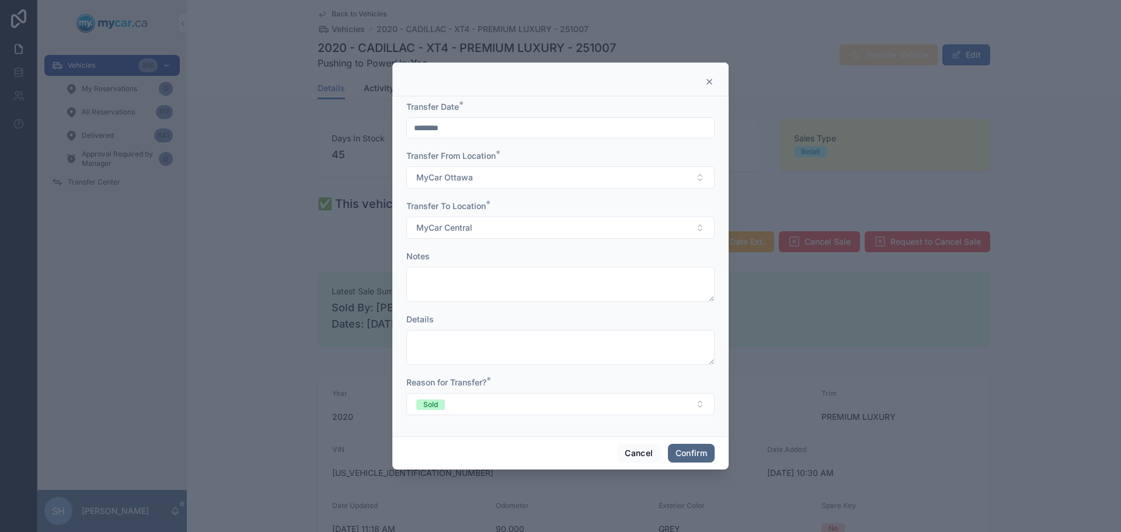
click at [679, 448] on button "Confirm" at bounding box center [691, 453] width 47 height 19
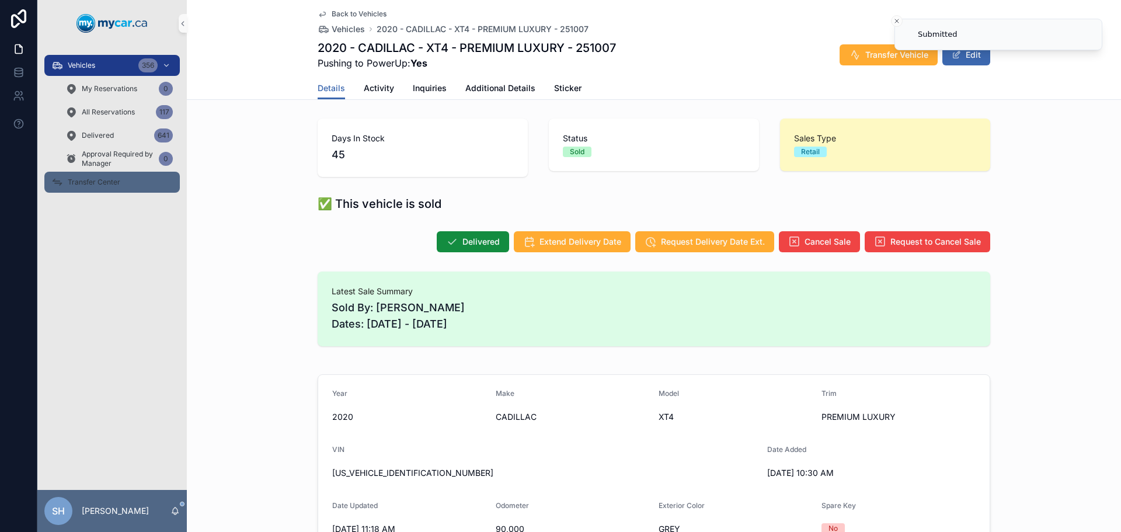
click at [97, 186] on span "Transfer Center" at bounding box center [94, 181] width 53 height 9
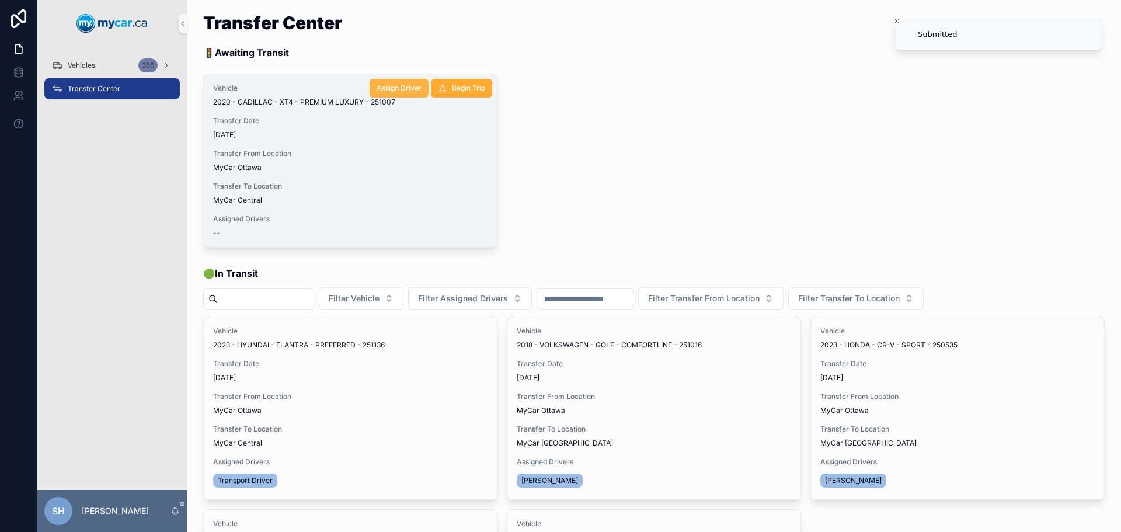
click at [389, 86] on span "Assign Driver" at bounding box center [399, 87] width 45 height 9
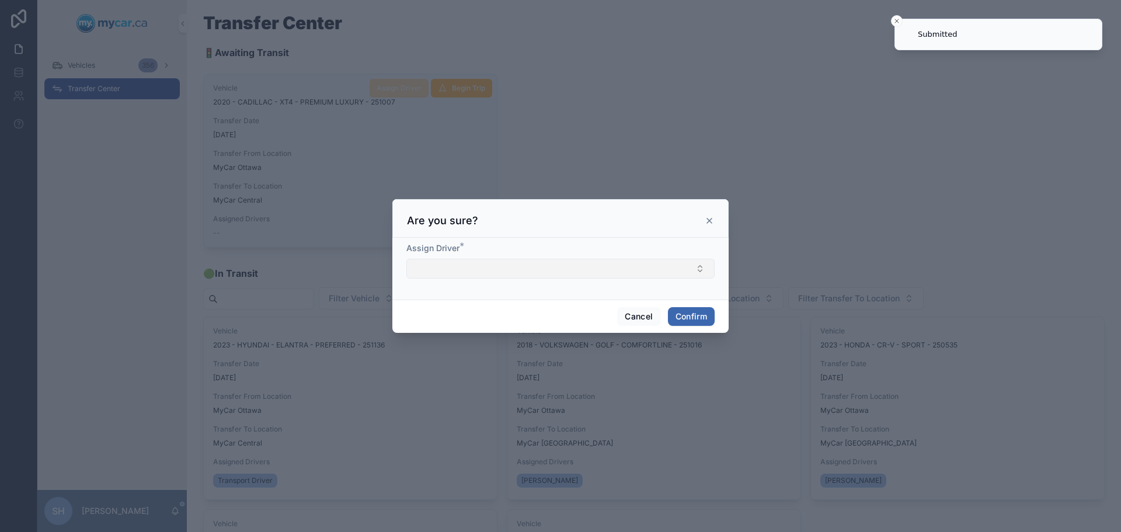
click at [466, 266] on button "Select Button" at bounding box center [560, 269] width 308 height 20
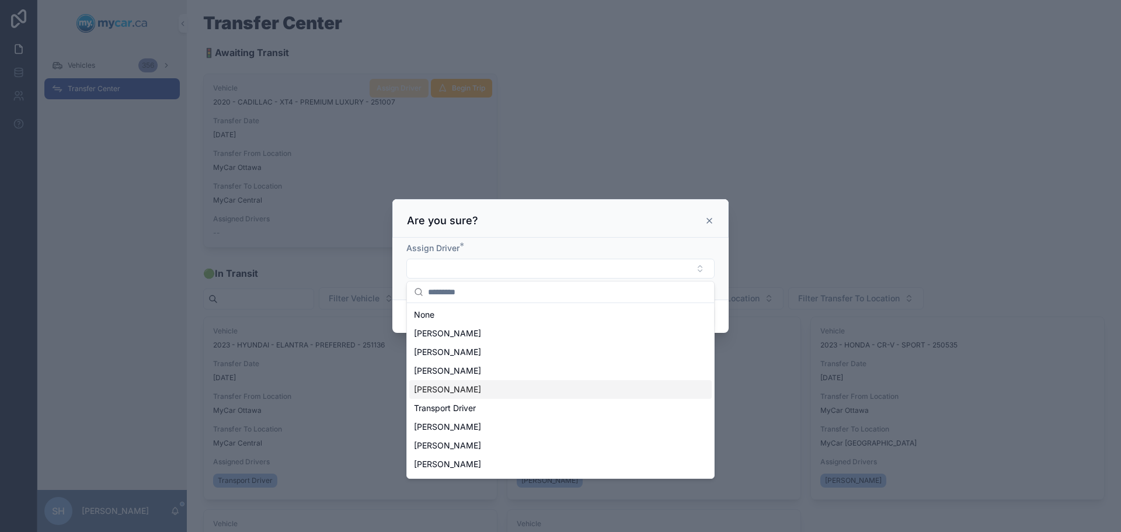
scroll to position [16, 0]
click at [479, 391] on div "Transport Driver" at bounding box center [560, 391] width 302 height 19
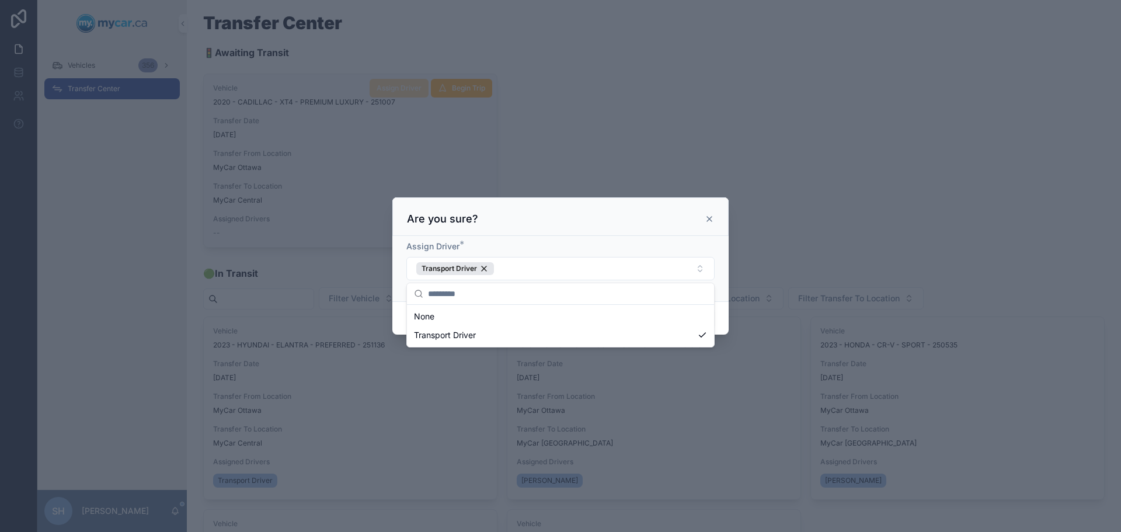
click at [826, 238] on div at bounding box center [560, 266] width 1121 height 532
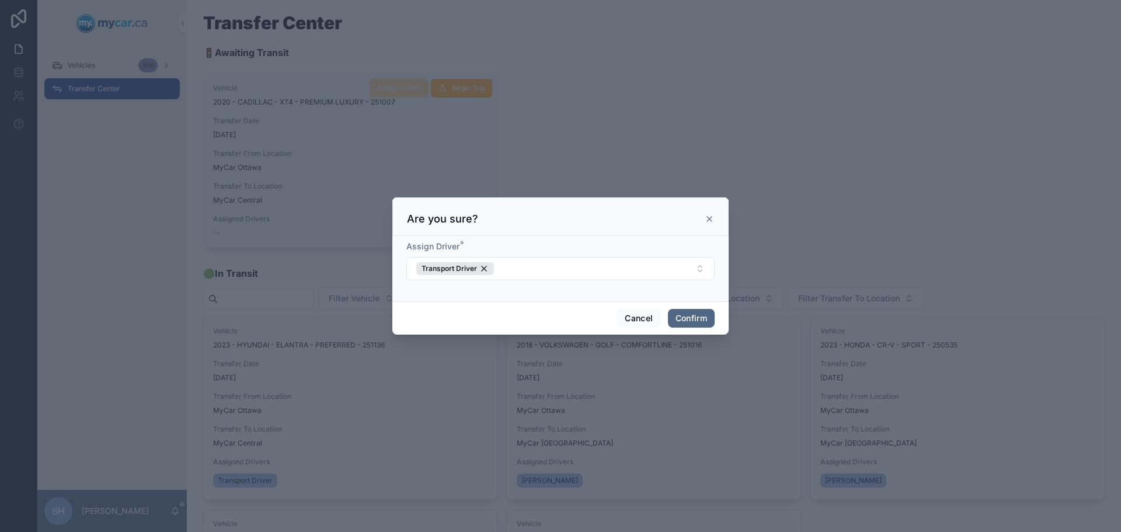
click at [688, 315] on button "Confirm" at bounding box center [691, 318] width 47 height 19
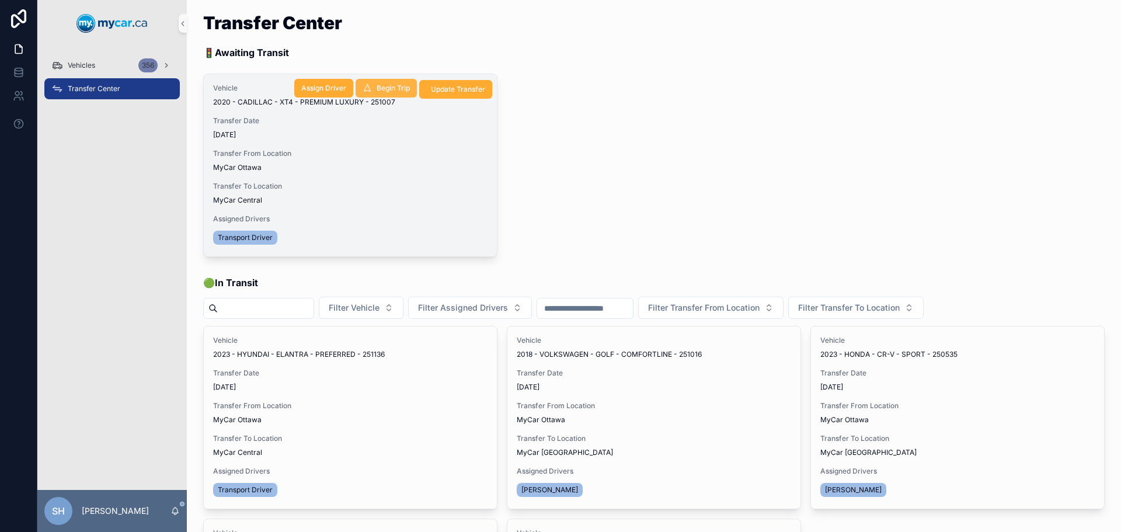
click at [393, 90] on span "Begin Trip" at bounding box center [393, 87] width 33 height 9
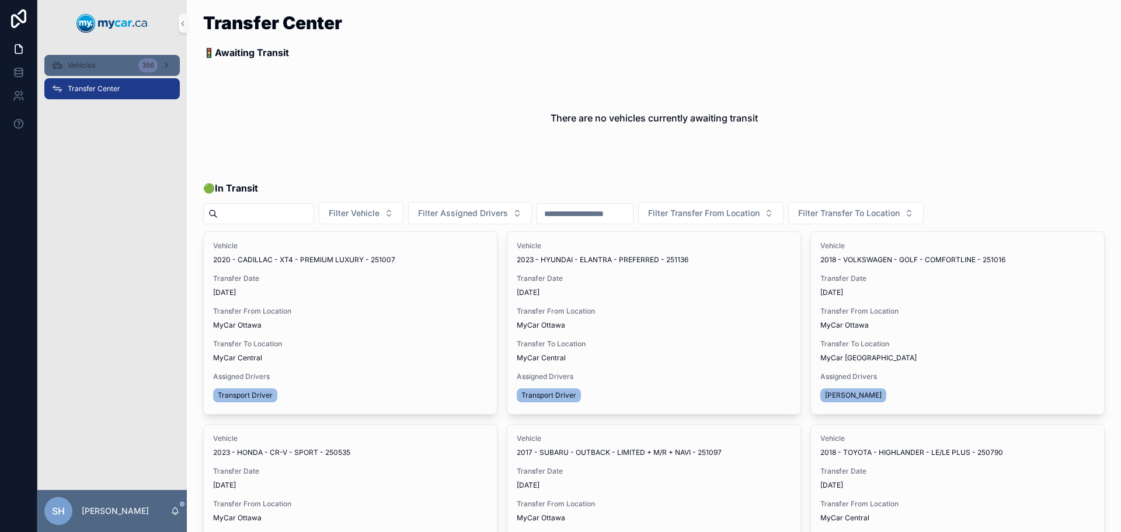
click at [92, 62] on span "Vehicles" at bounding box center [81, 65] width 27 height 9
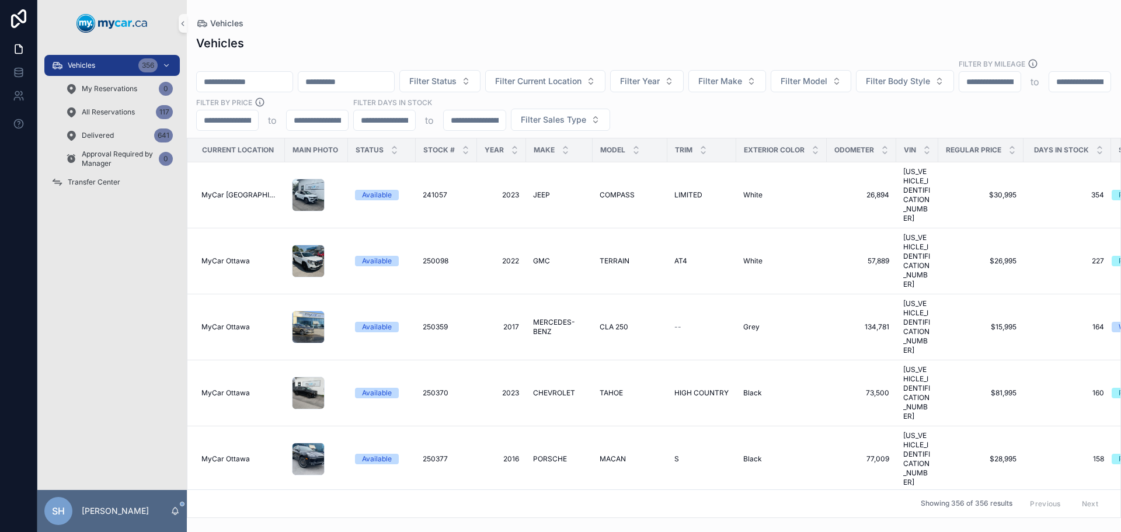
click at [276, 71] on div "scrollable content" at bounding box center [244, 81] width 97 height 21
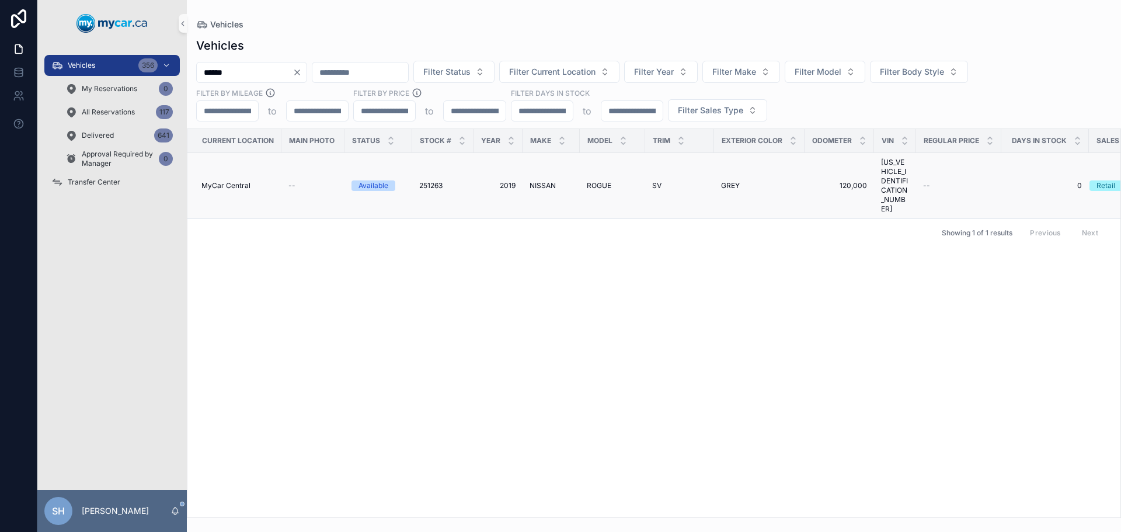
type input "******"
click at [555, 181] on span "NISSAN" at bounding box center [543, 185] width 26 height 9
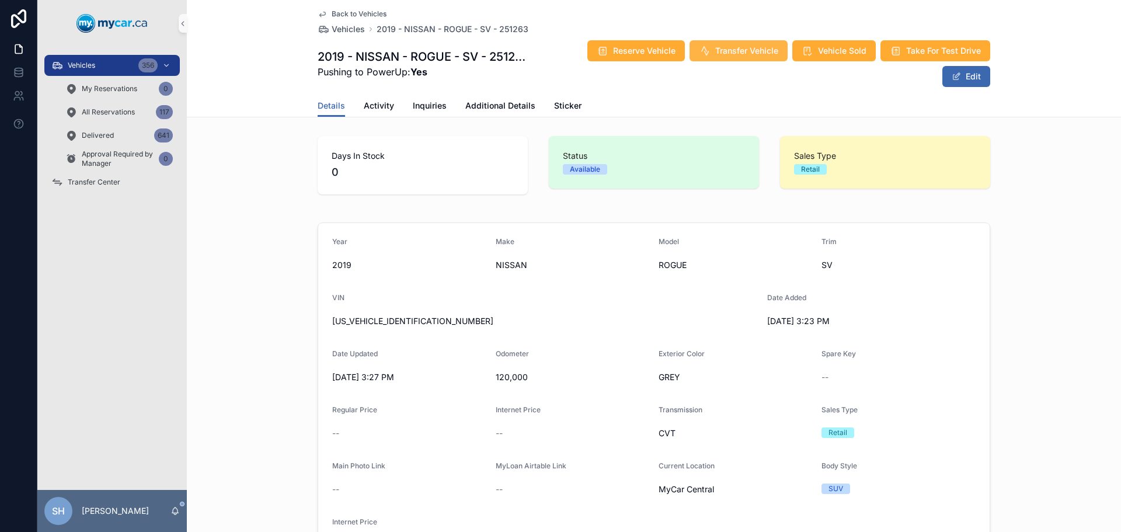
click at [740, 45] on span "Transfer Vehicle" at bounding box center [746, 51] width 63 height 12
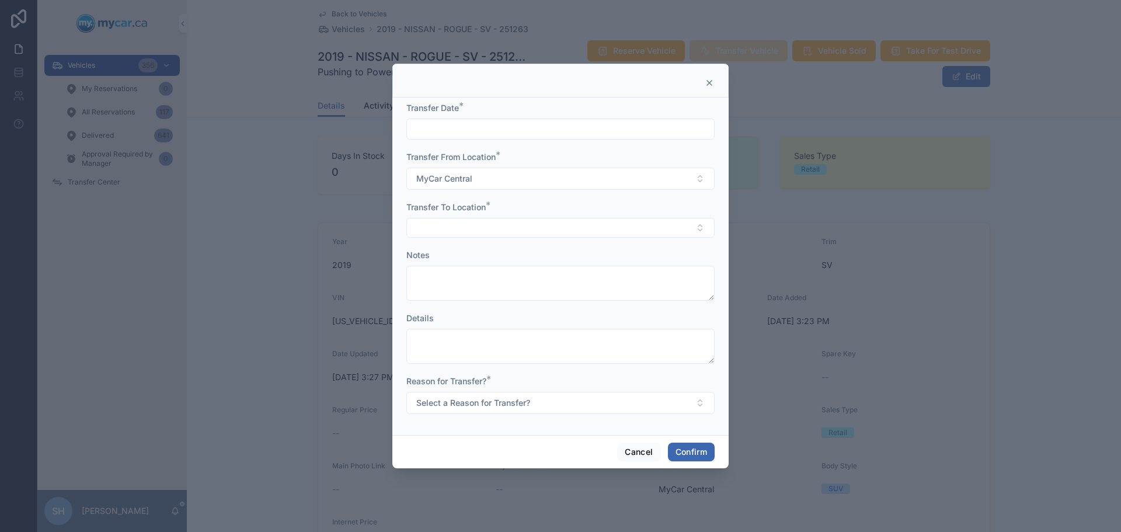
click at [495, 140] on div at bounding box center [560, 129] width 308 height 21
click at [496, 128] on input "text" at bounding box center [560, 129] width 307 height 16
click at [560, 156] on button "[DATE]" at bounding box center [561, 157] width 46 height 21
type input "********"
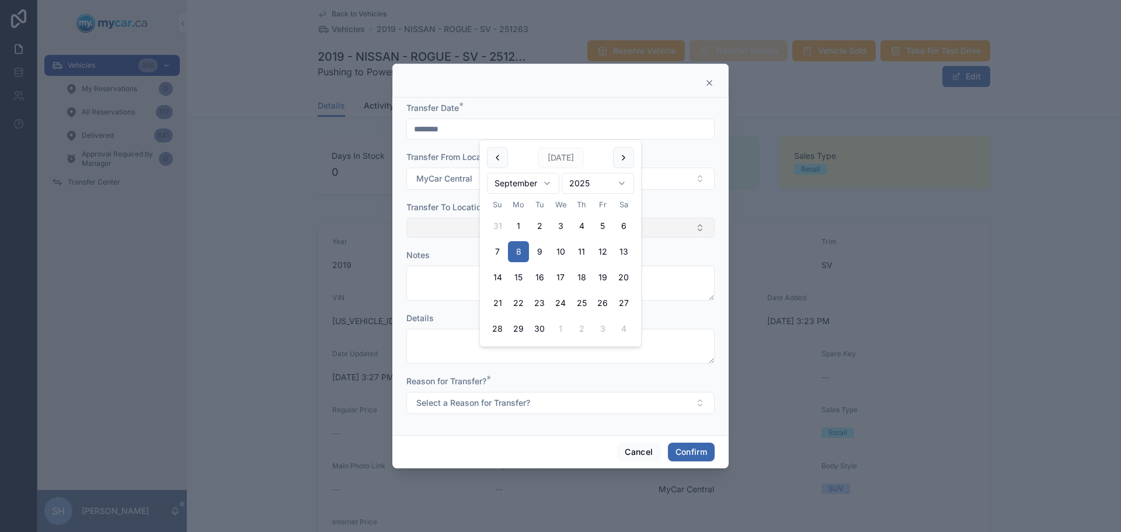
click at [423, 226] on button "Select Button" at bounding box center [560, 228] width 308 height 20
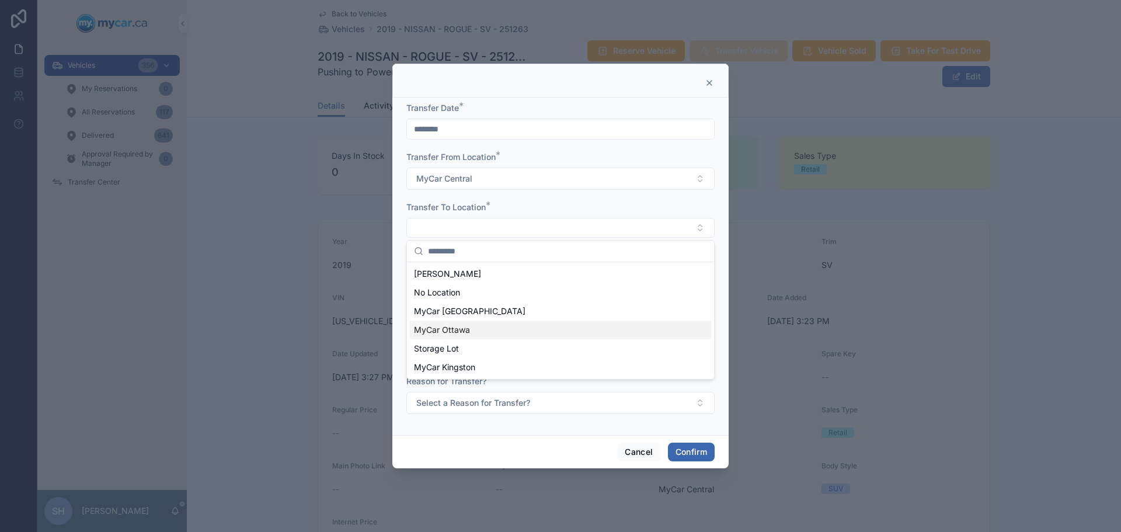
click at [473, 332] on div "MyCar Ottawa" at bounding box center [560, 330] width 302 height 19
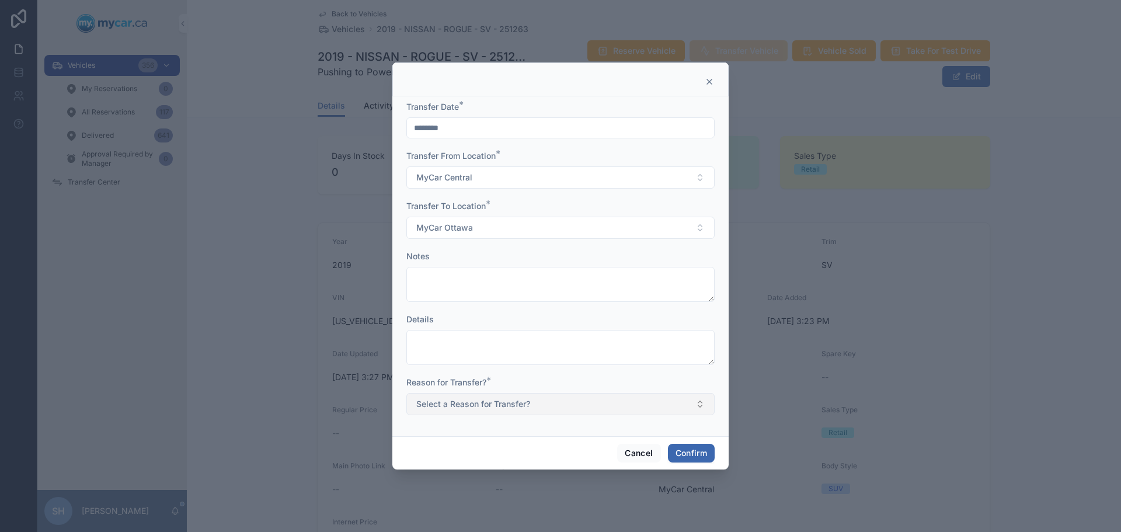
click at [499, 397] on button "Select a Reason for Transfer?" at bounding box center [560, 404] width 308 height 22
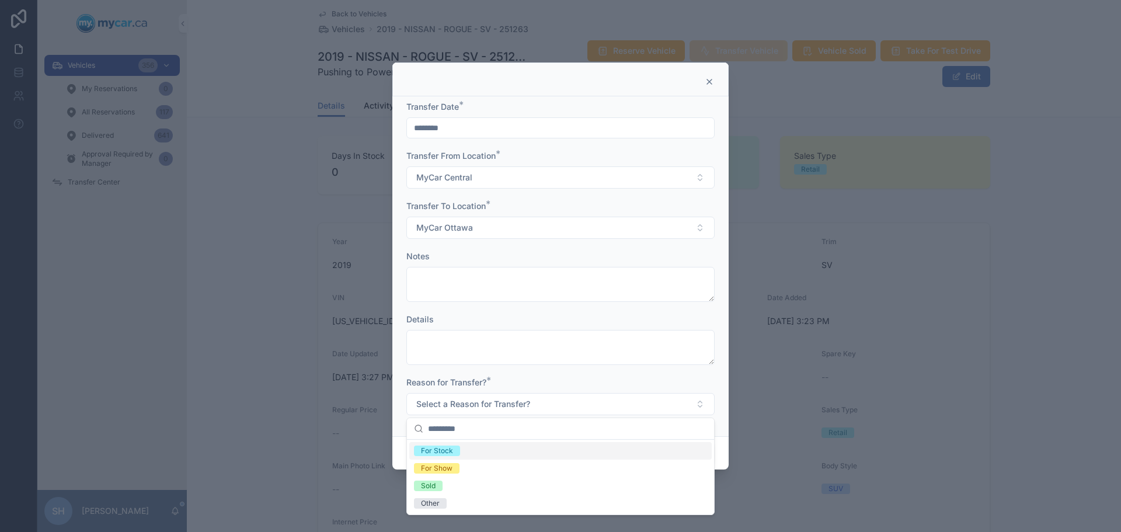
click at [444, 452] on div "For Stock" at bounding box center [437, 450] width 32 height 11
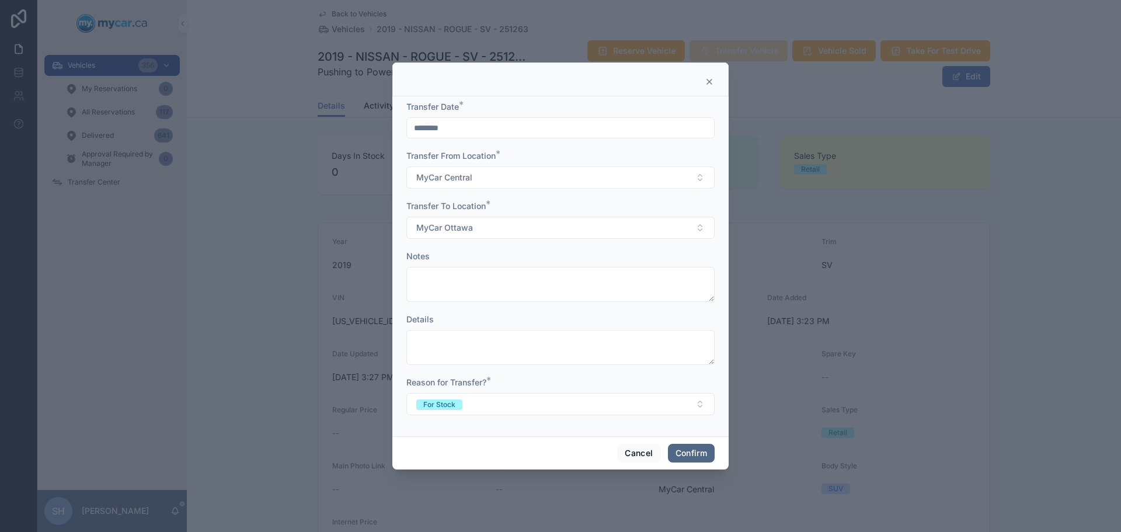
click at [697, 454] on button "Confirm" at bounding box center [691, 453] width 47 height 19
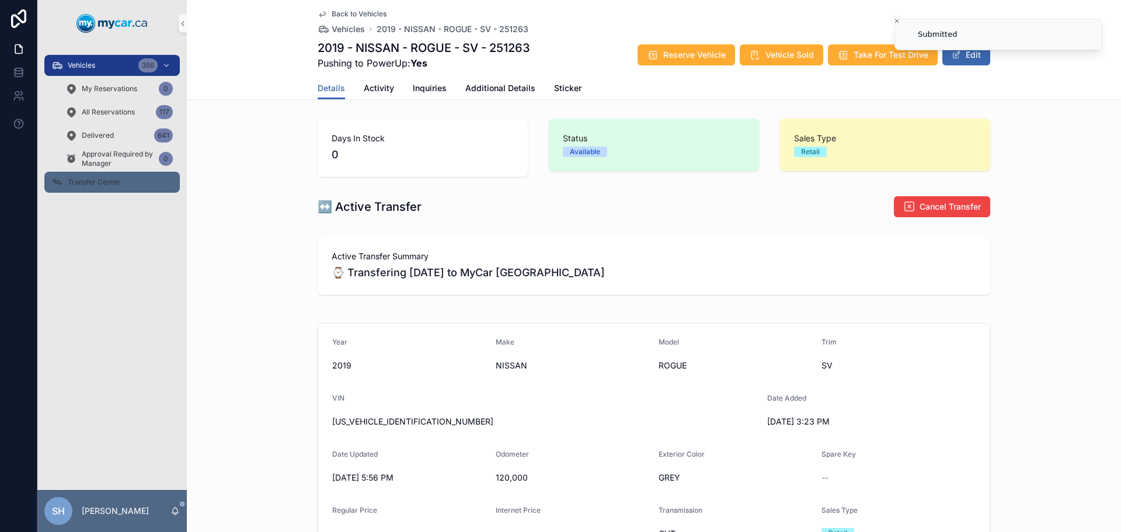
click at [98, 183] on span "Transfer Center" at bounding box center [94, 181] width 53 height 9
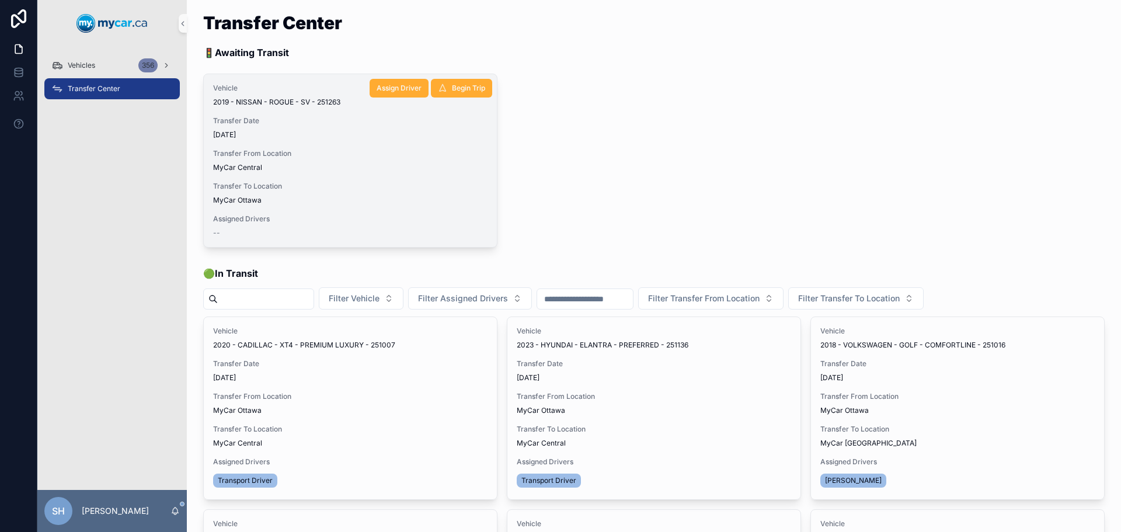
click at [348, 192] on div "Transfer To Location [GEOGRAPHIC_DATA] [GEOGRAPHIC_DATA]" at bounding box center [350, 193] width 274 height 23
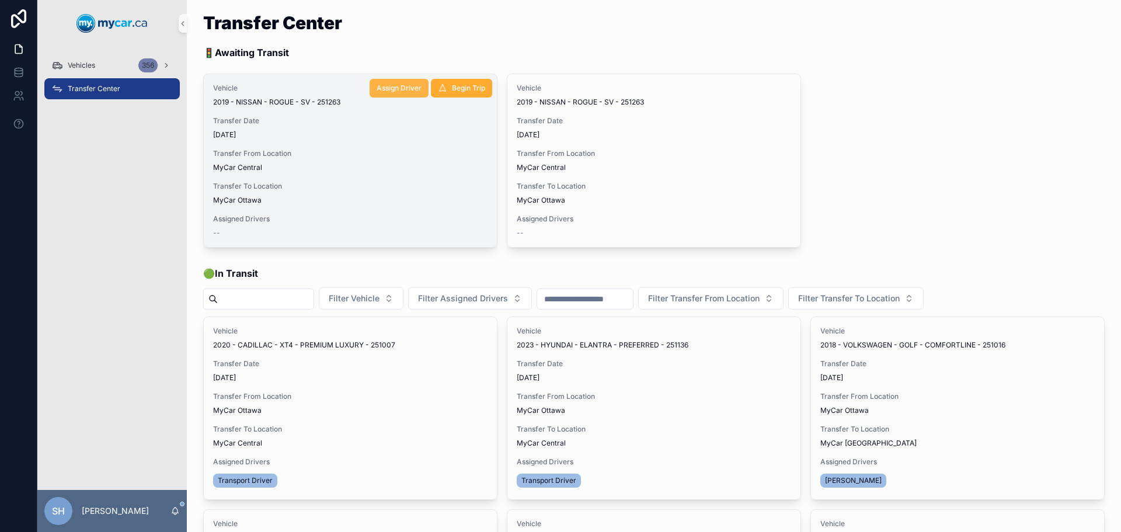
click at [386, 85] on span "Assign Driver" at bounding box center [399, 87] width 45 height 9
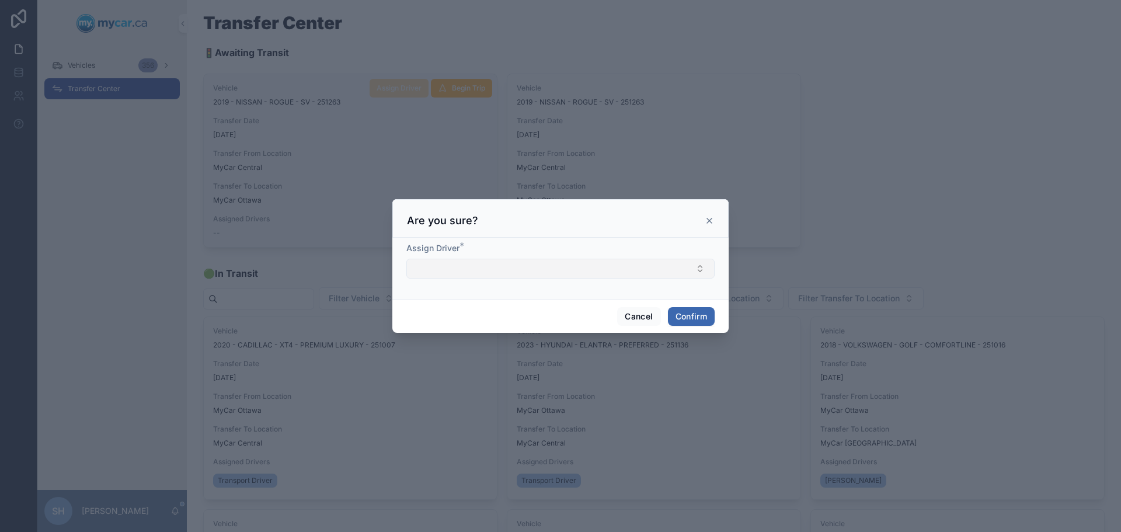
click at [474, 266] on button "Select Button" at bounding box center [560, 269] width 308 height 20
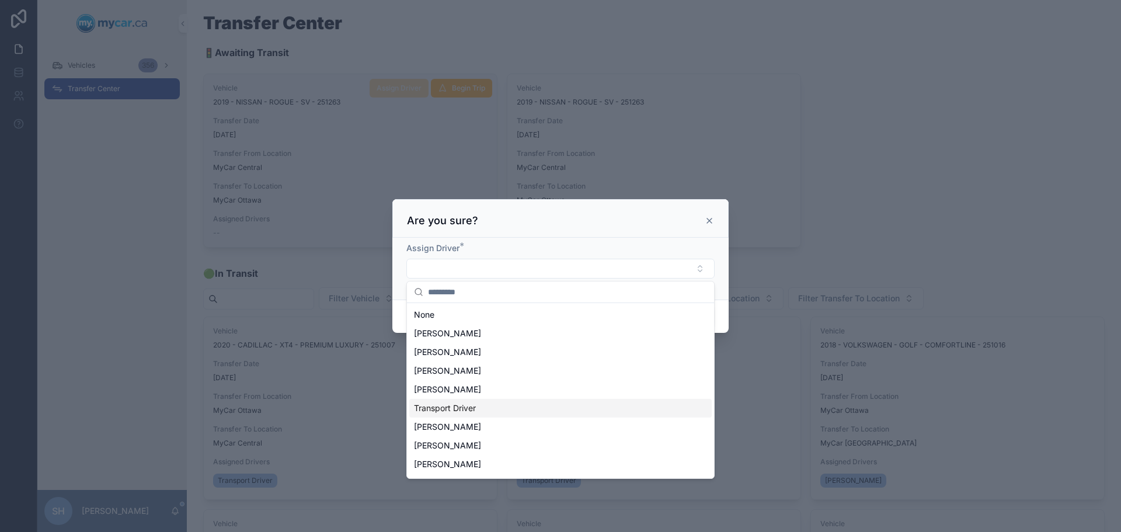
click at [455, 406] on span "Transport Driver" at bounding box center [445, 408] width 62 height 12
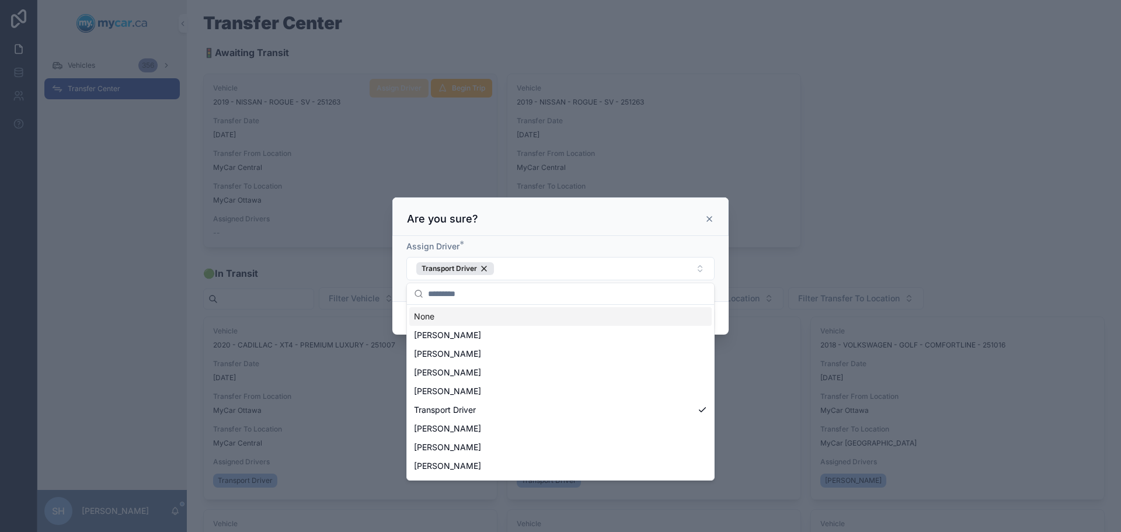
click at [935, 167] on div at bounding box center [560, 266] width 1121 height 532
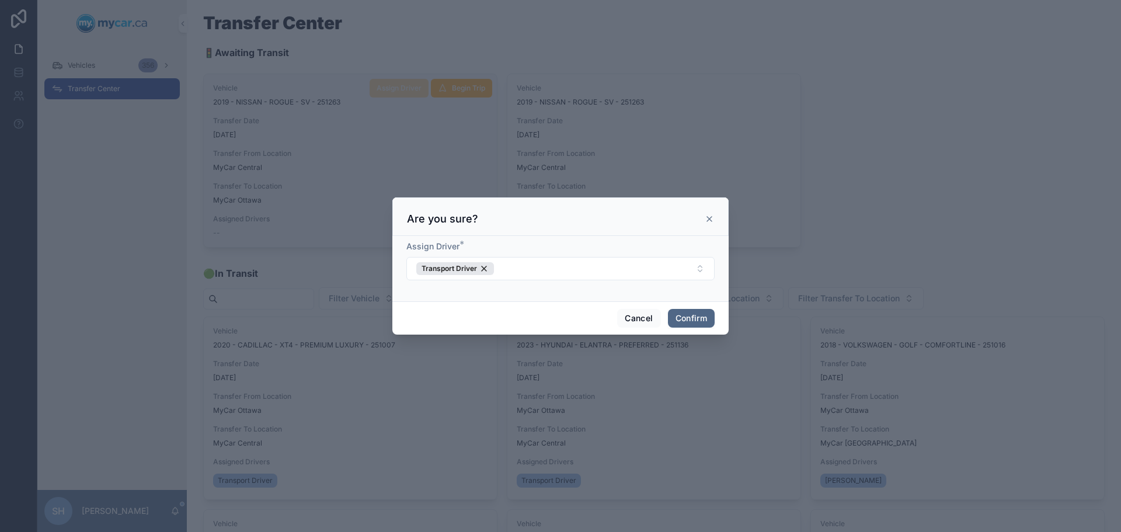
click at [702, 317] on button "Confirm" at bounding box center [691, 318] width 47 height 19
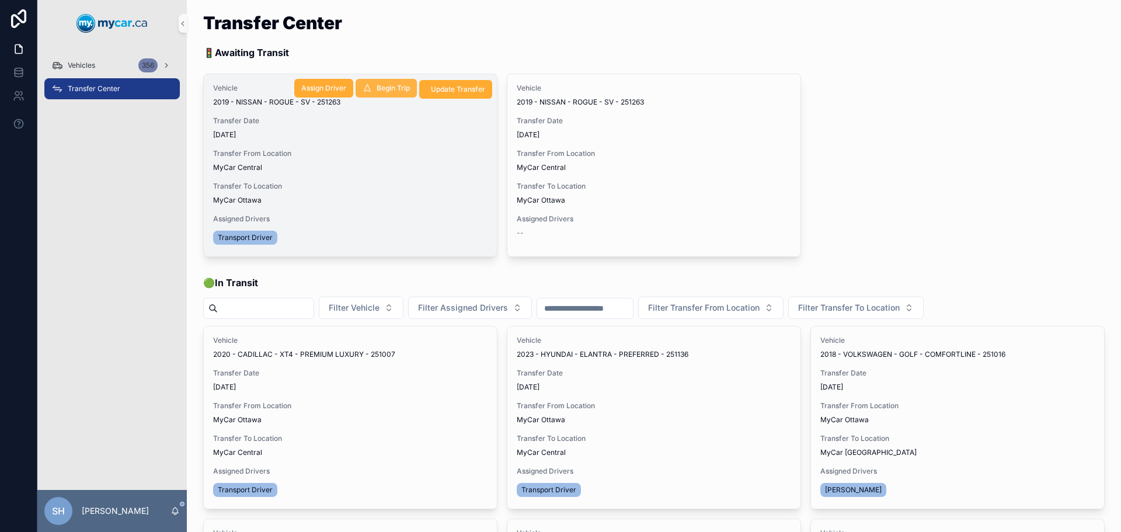
click at [383, 82] on button "Begin Trip" at bounding box center [386, 88] width 61 height 19
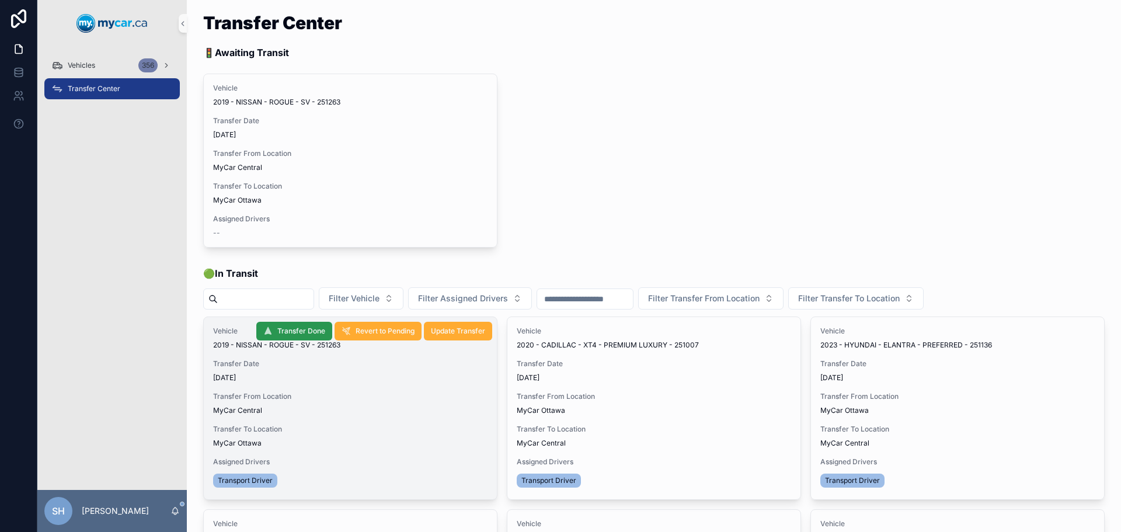
click at [305, 326] on span "Transfer Done" at bounding box center [301, 330] width 48 height 9
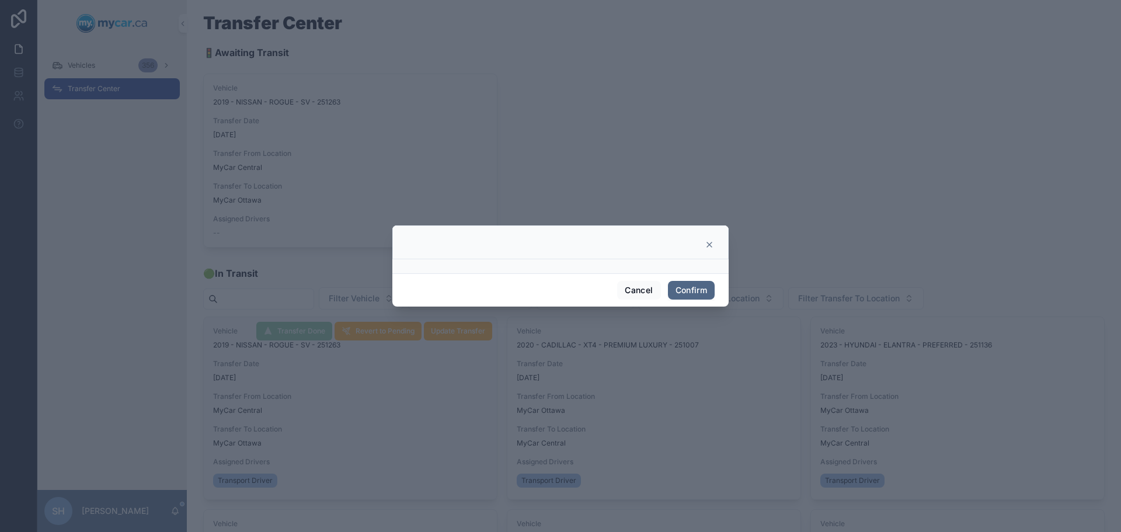
click at [694, 290] on button "Confirm" at bounding box center [691, 290] width 47 height 19
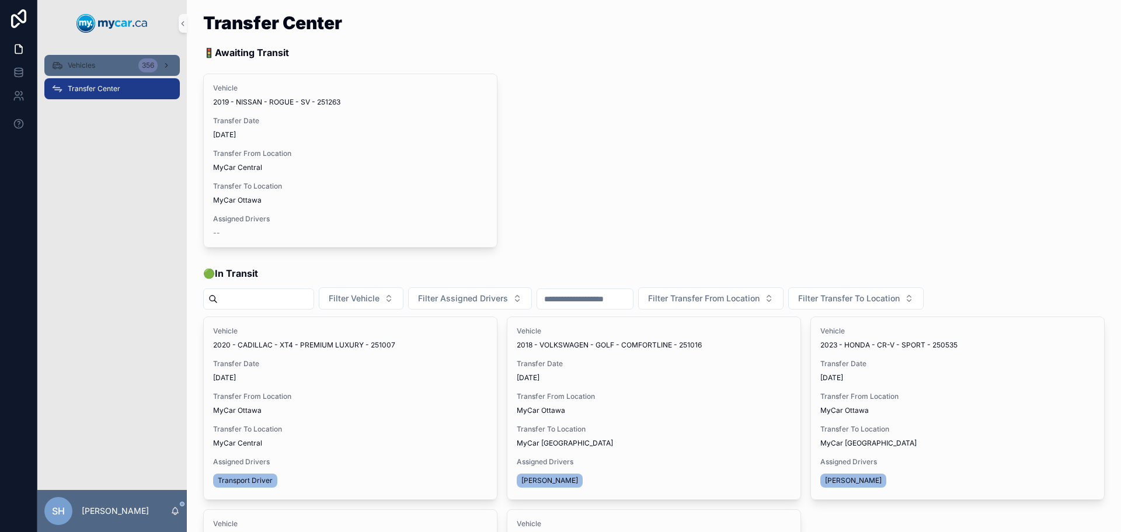
drag, startPoint x: 100, startPoint y: 62, endPoint x: 118, endPoint y: 60, distance: 17.7
click at [100, 62] on div "Vehicles 356" at bounding box center [111, 65] width 121 height 19
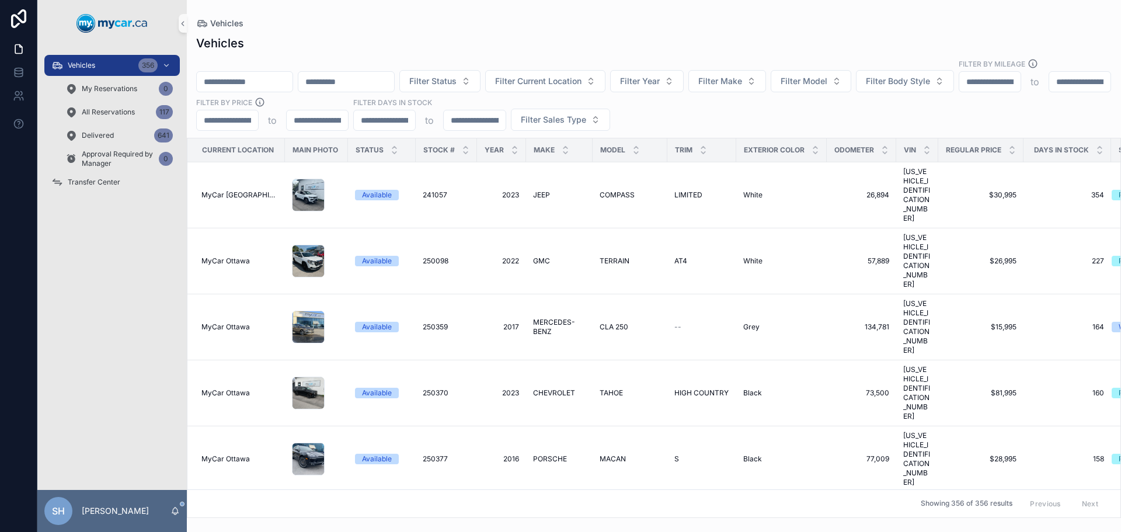
click at [254, 74] on input "scrollable content" at bounding box center [245, 82] width 96 height 16
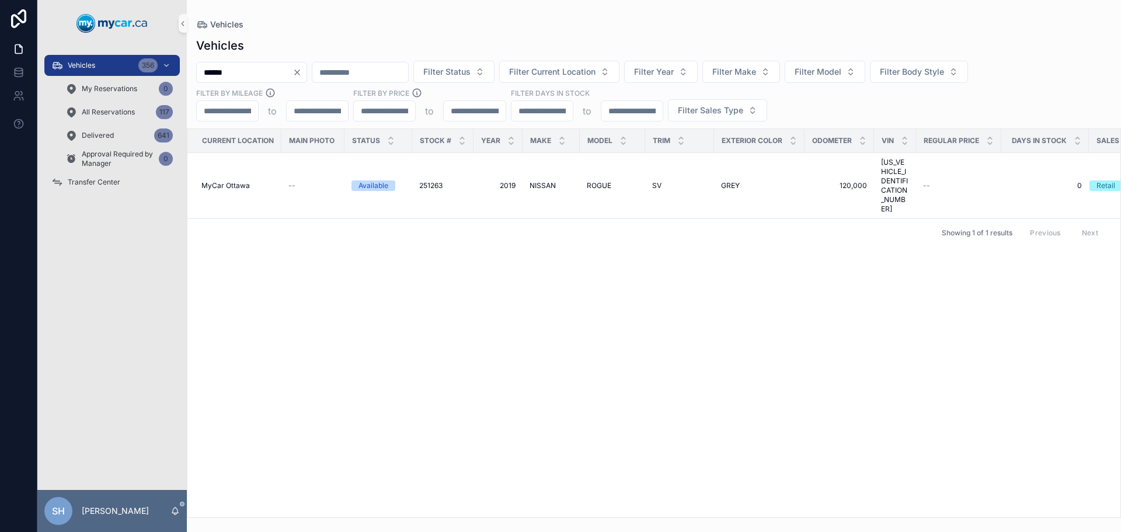
click at [464, 20] on div "Vehicles" at bounding box center [653, 25] width 915 height 12
click at [91, 65] on span "Vehicles" at bounding box center [81, 65] width 27 height 9
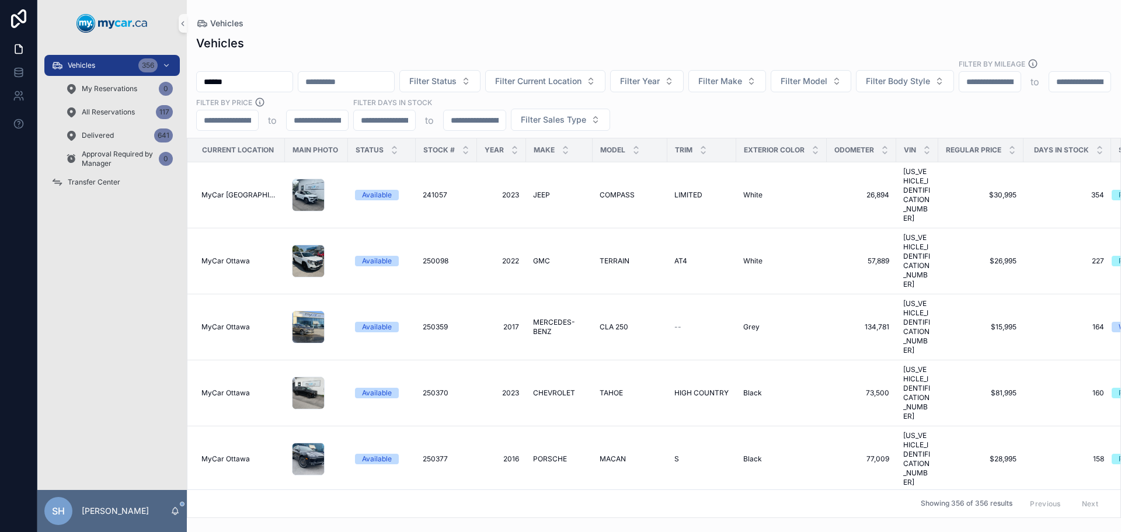
click at [250, 74] on input "******" at bounding box center [245, 82] width 96 height 16
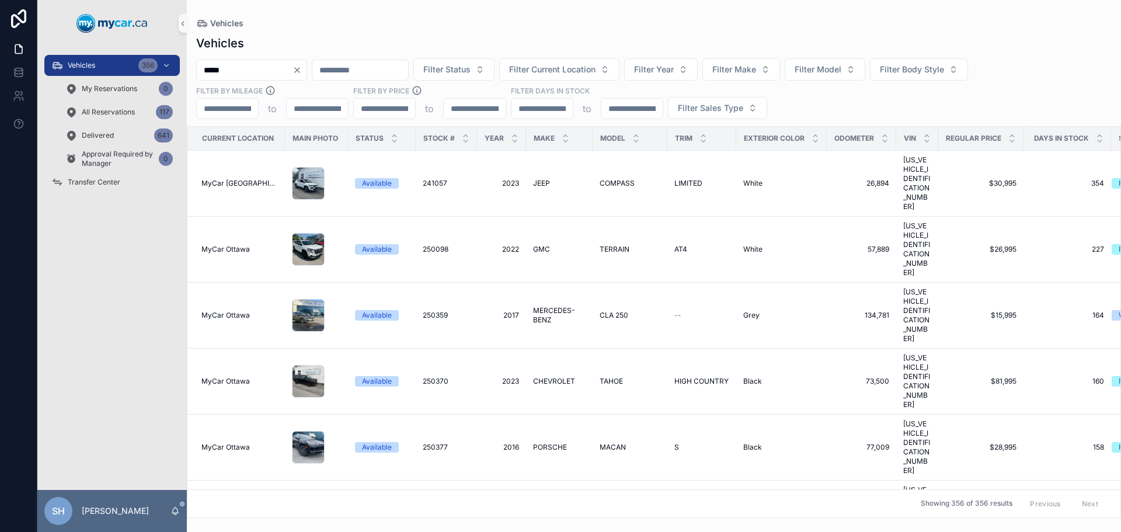
type input "******"
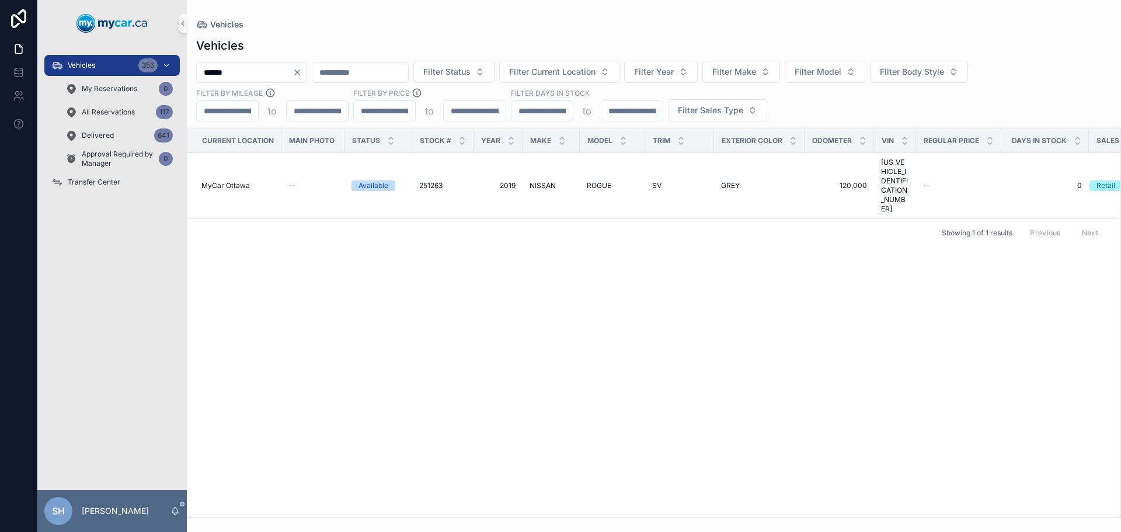
click at [528, 39] on div "Vehicles" at bounding box center [653, 45] width 915 height 16
click at [543, 181] on span "NISSAN" at bounding box center [543, 185] width 26 height 9
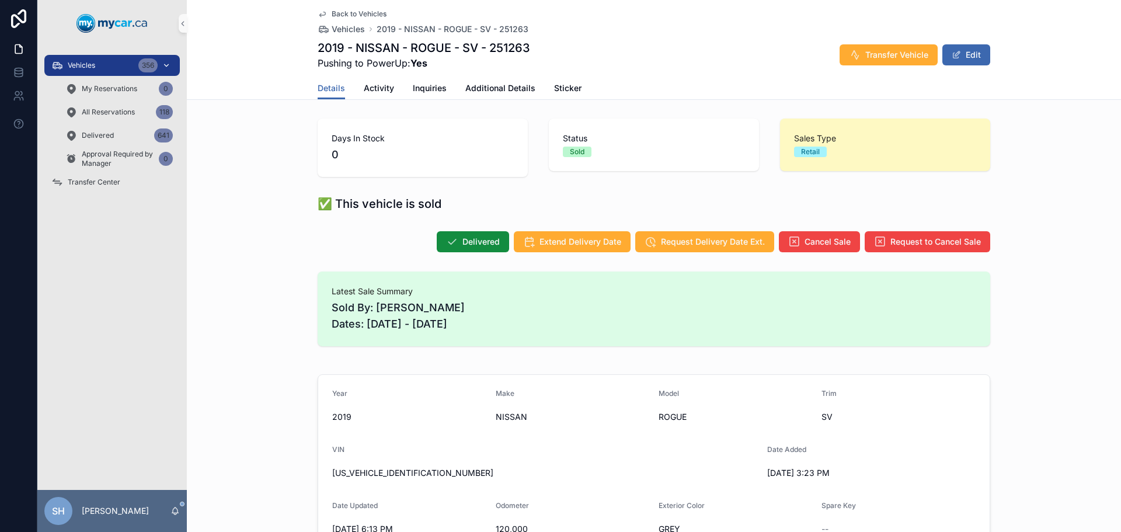
click at [110, 60] on div "Vehicles 356" at bounding box center [111, 65] width 121 height 19
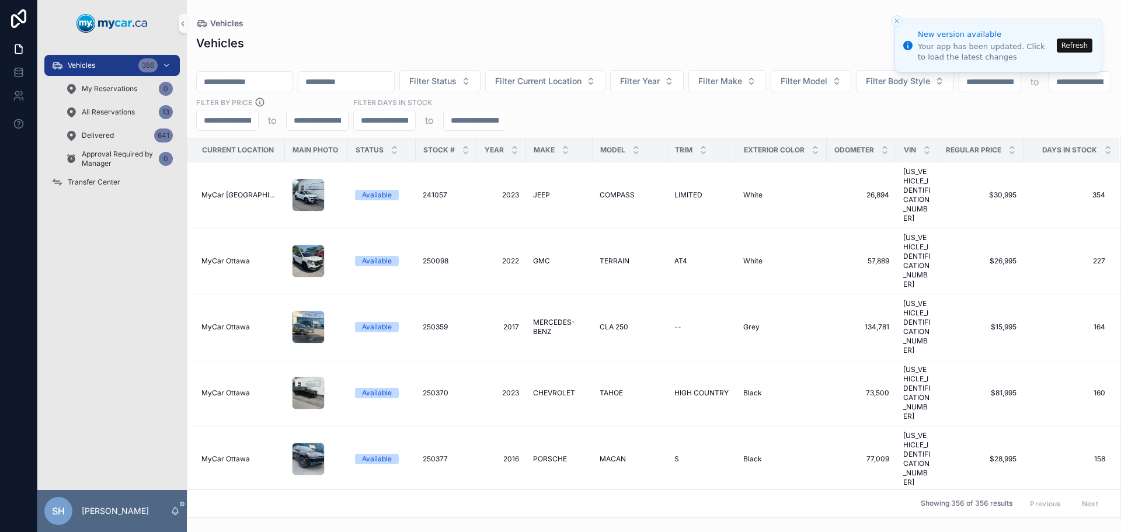
click at [709, 23] on div "Vehicles" at bounding box center [653, 23] width 915 height 9
